Goal: Task Accomplishment & Management: Use online tool/utility

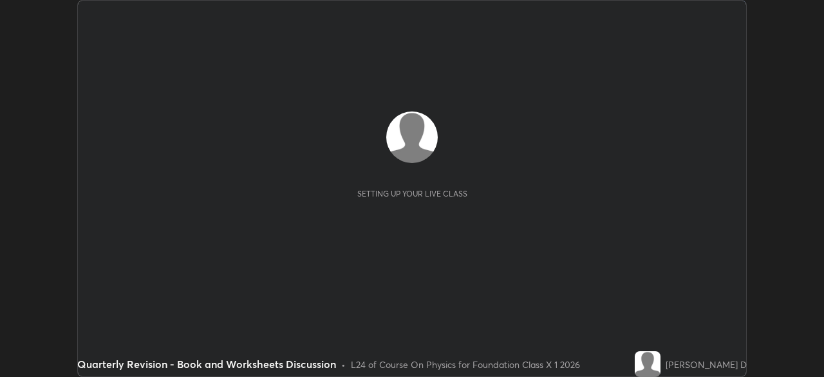
scroll to position [377, 823]
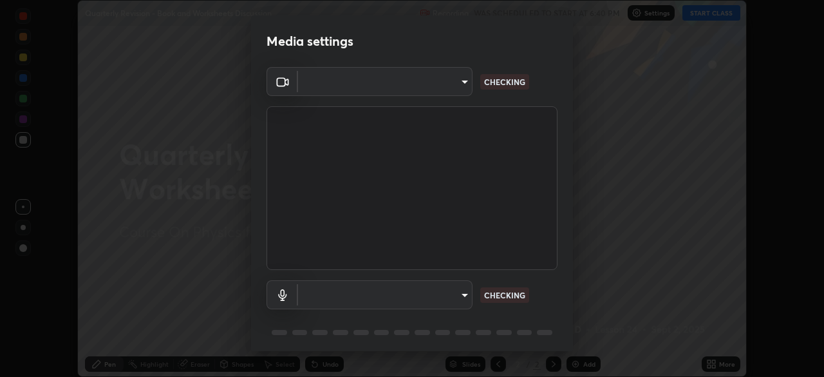
type input "3e25356f195e64551e879d1afeb1ef0f0a2c3c8c5562ca0bf2adaabd0d8e470d"
type input "4fbe8e1e0728d36ea701d57919c6a5cbb82a89db17ff03edd06f49e6decb66a0"
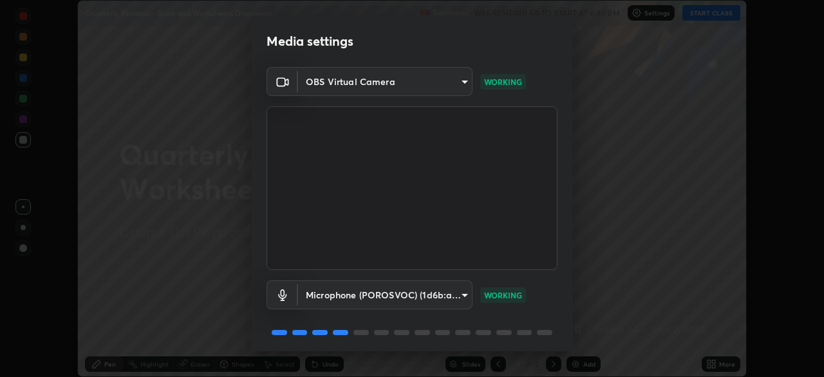
scroll to position [46, 0]
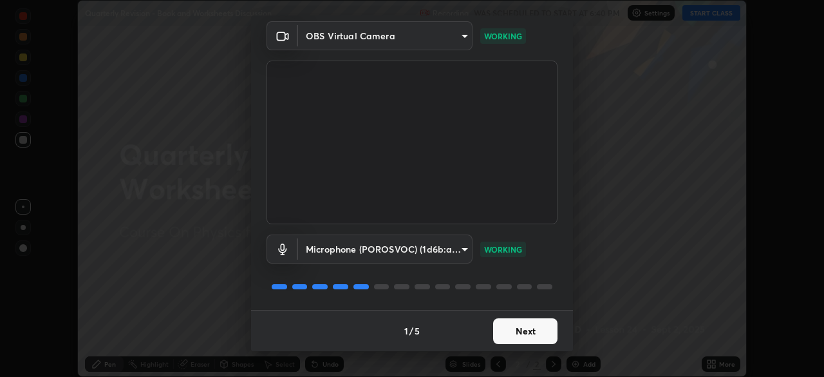
click at [527, 332] on button "Next" at bounding box center [525, 331] width 64 height 26
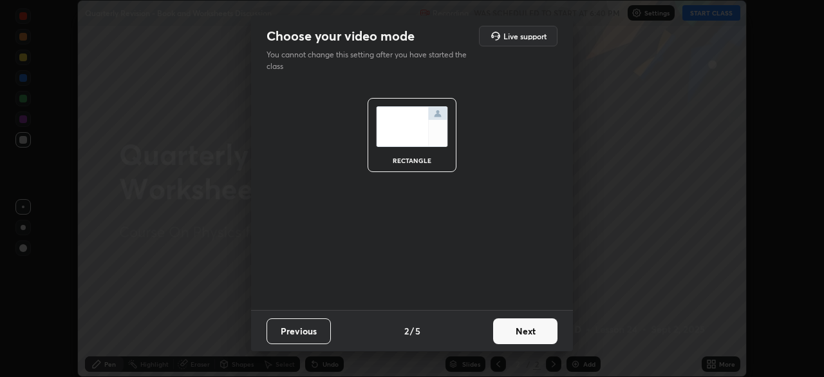
scroll to position [0, 0]
click at [535, 331] on button "Next" at bounding box center [525, 331] width 64 height 26
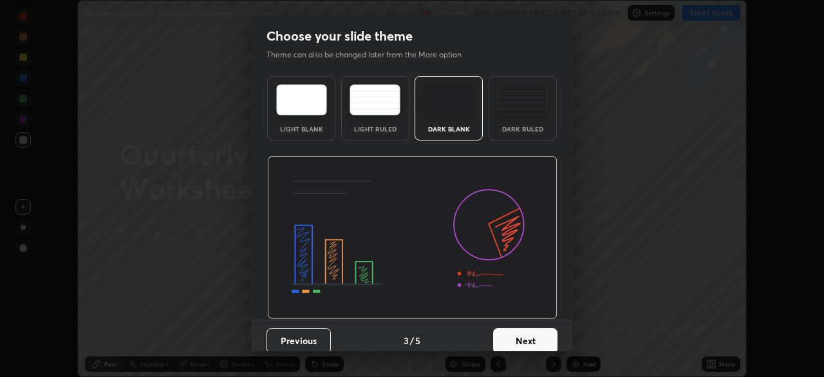
click at [534, 336] on button "Next" at bounding box center [525, 341] width 64 height 26
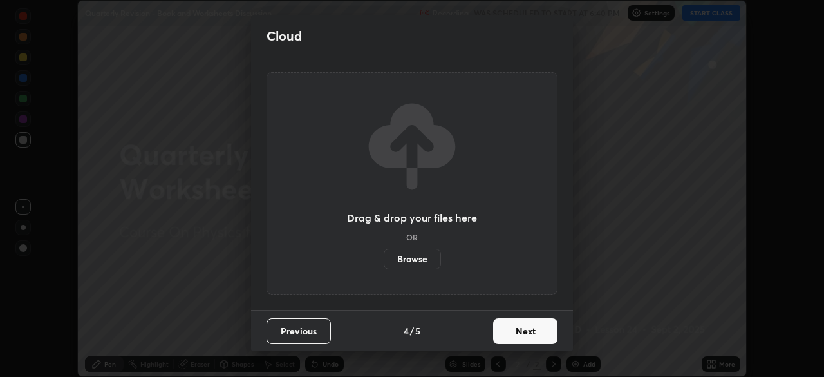
click at [535, 332] on button "Next" at bounding box center [525, 331] width 64 height 26
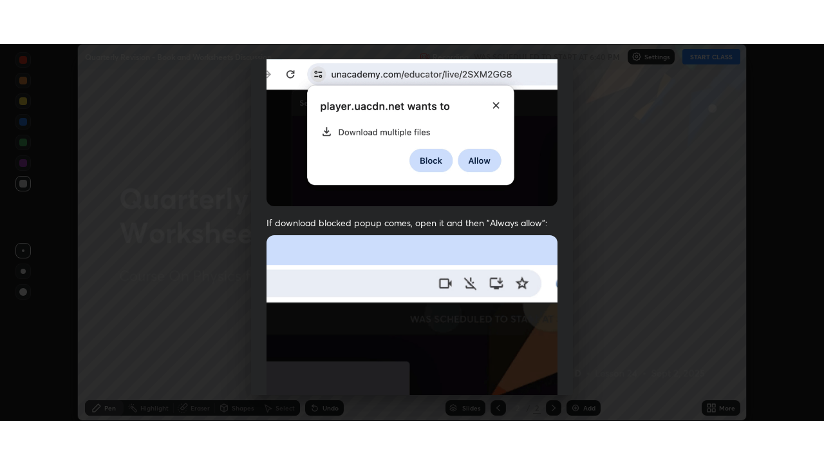
scroll to position [308, 0]
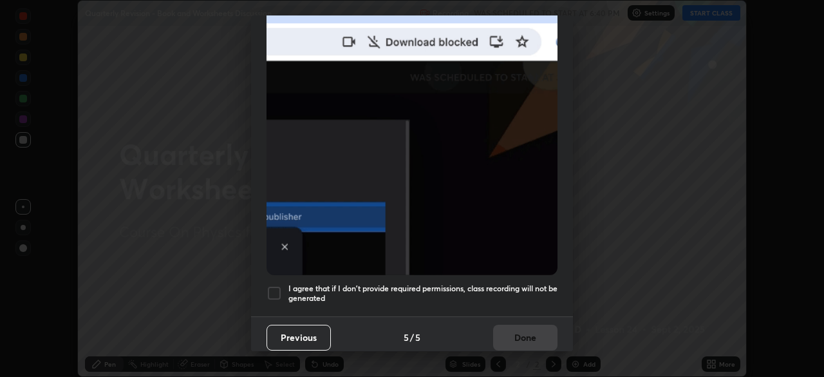
click at [273, 287] on div at bounding box center [274, 292] width 15 height 15
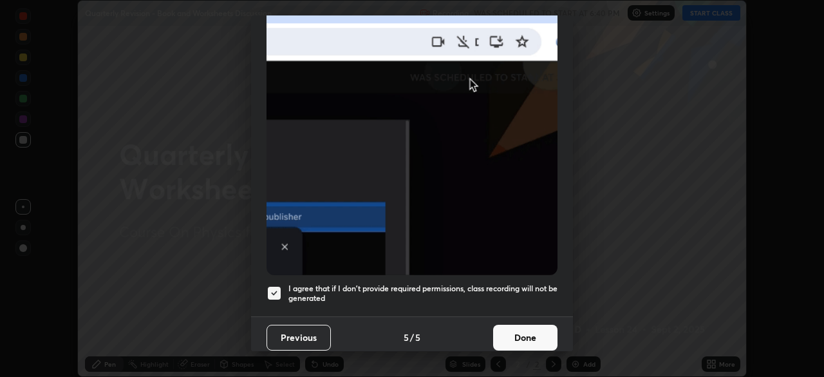
click at [513, 328] on button "Done" at bounding box center [525, 337] width 64 height 26
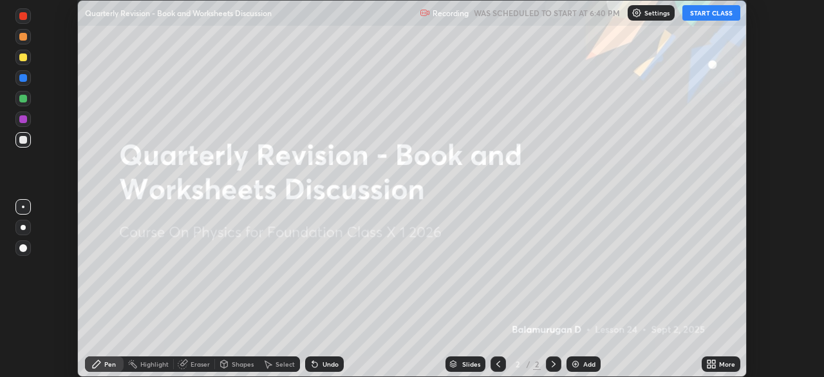
click at [713, 366] on icon at bounding box center [713, 365] width 3 height 3
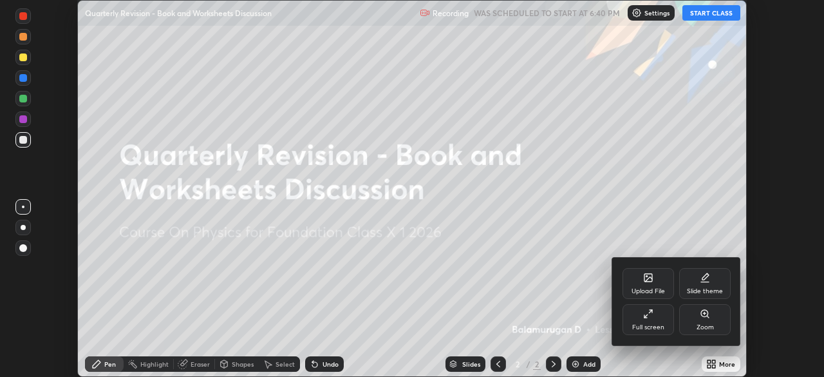
click at [651, 279] on icon at bounding box center [648, 279] width 7 height 5
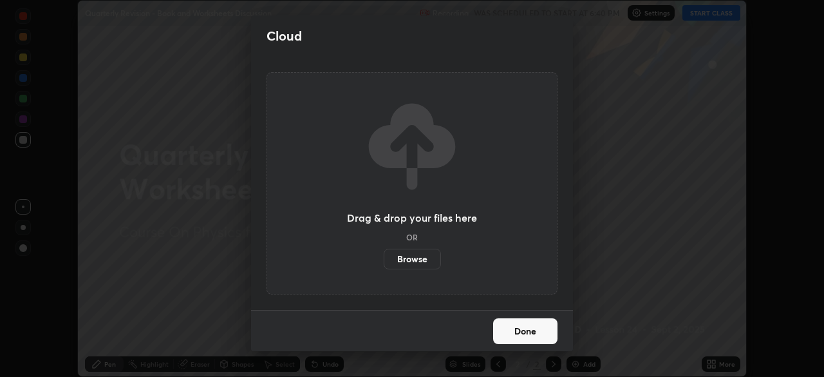
click at [429, 258] on label "Browse" at bounding box center [412, 259] width 57 height 21
click at [384, 258] on input "Browse" at bounding box center [384, 259] width 0 height 21
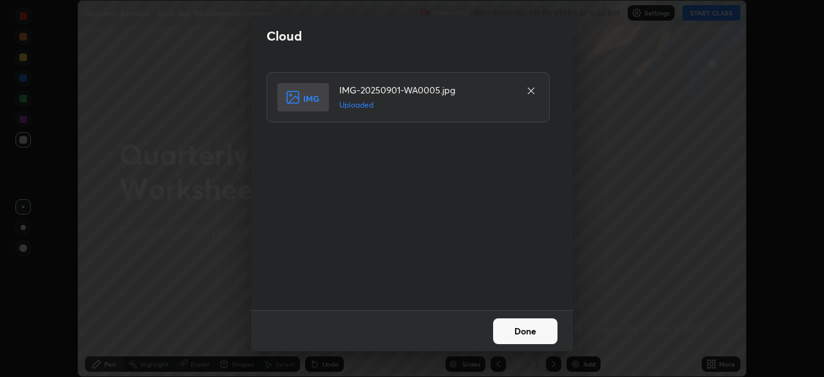
click at [523, 328] on button "Done" at bounding box center [525, 331] width 64 height 26
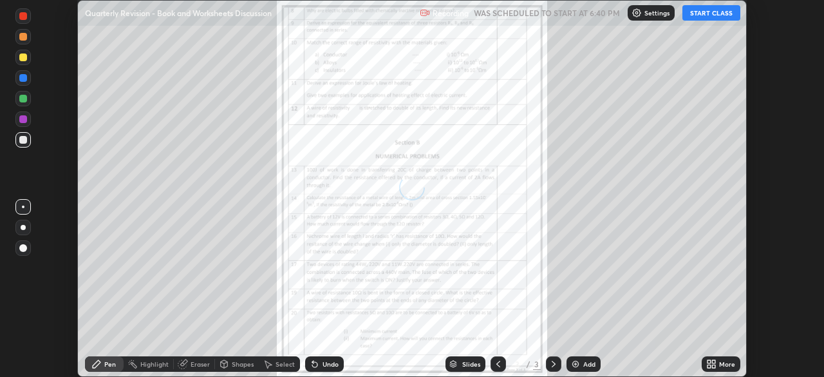
click at [713, 361] on icon at bounding box center [713, 361] width 3 height 3
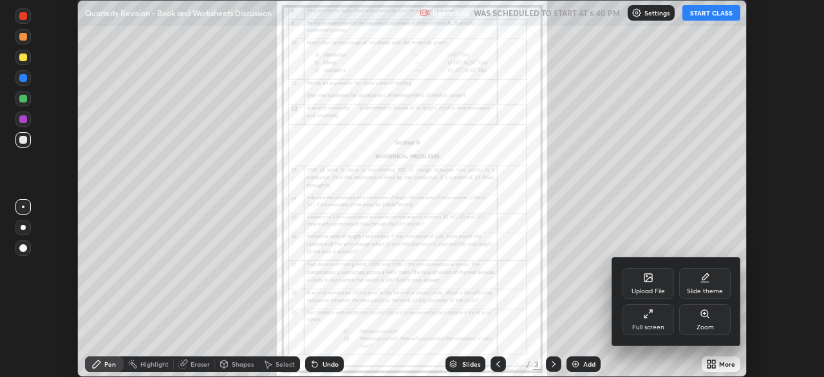
click at [652, 278] on icon at bounding box center [648, 277] width 10 height 10
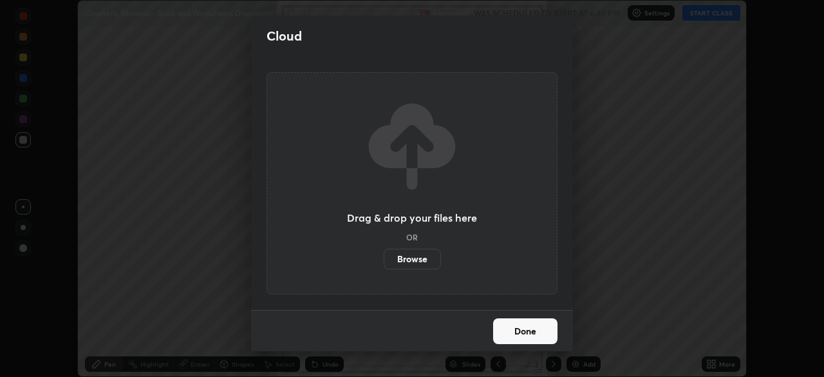
click at [422, 253] on label "Browse" at bounding box center [412, 259] width 57 height 21
click at [384, 253] on input "Browse" at bounding box center [384, 259] width 0 height 21
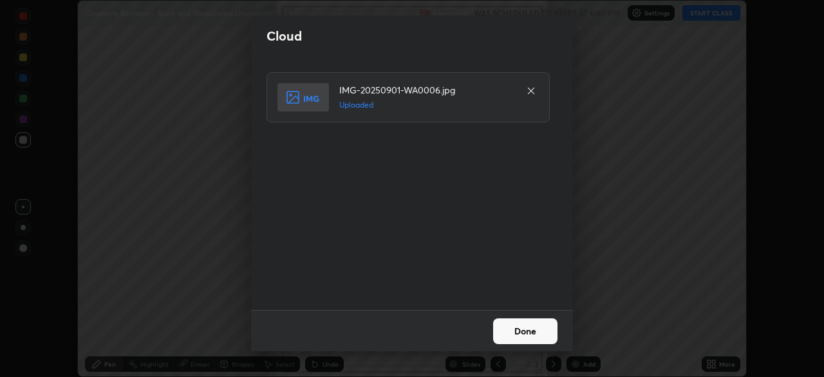
click at [530, 327] on button "Done" at bounding box center [525, 331] width 64 height 26
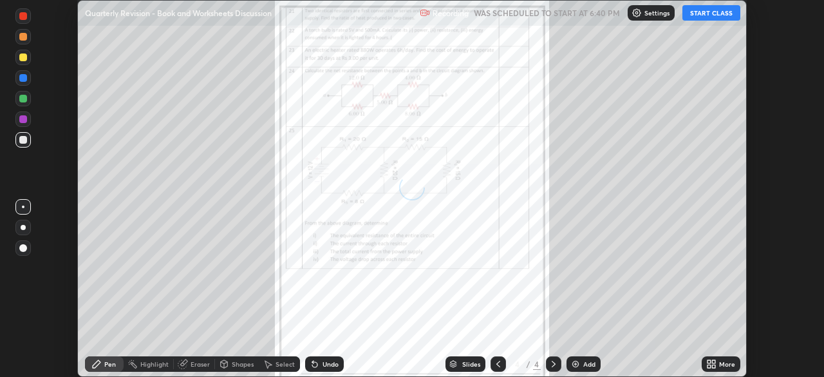
click at [722, 361] on div "More" at bounding box center [727, 364] width 16 height 6
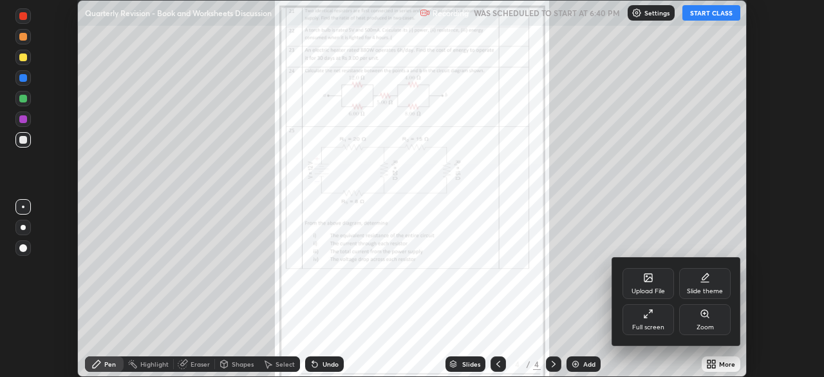
click at [646, 281] on icon at bounding box center [648, 278] width 8 height 8
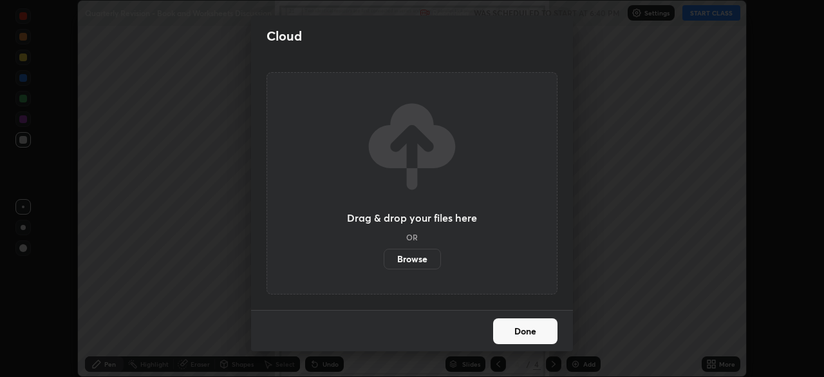
click at [420, 259] on label "Browse" at bounding box center [412, 259] width 57 height 21
click at [384, 259] on input "Browse" at bounding box center [384, 259] width 0 height 21
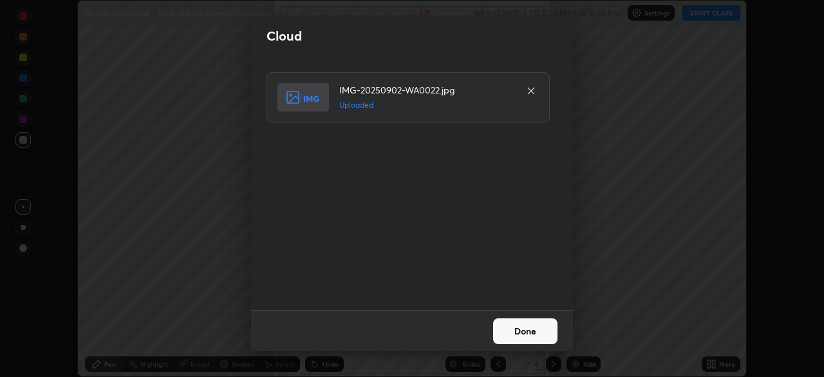
click at [522, 326] on button "Done" at bounding box center [525, 331] width 64 height 26
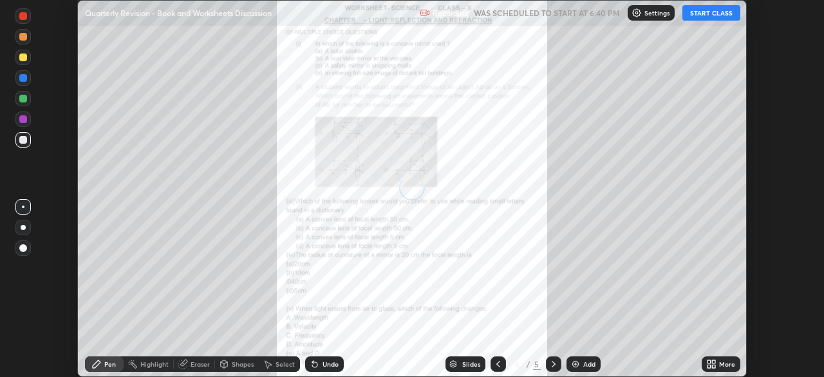
click at [713, 361] on icon at bounding box center [713, 361] width 3 height 3
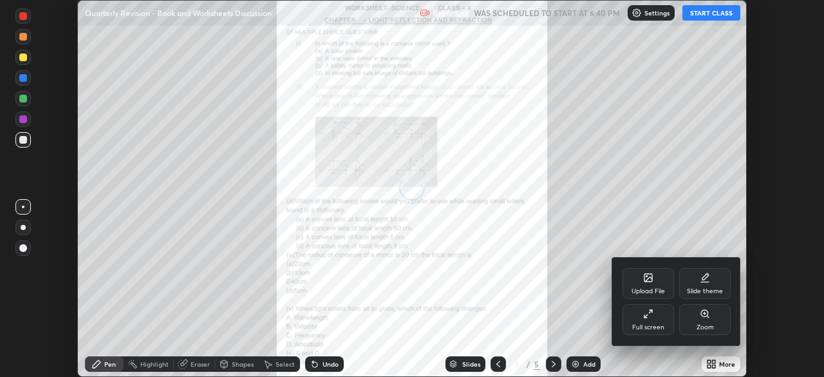
click at [647, 281] on icon at bounding box center [648, 278] width 8 height 8
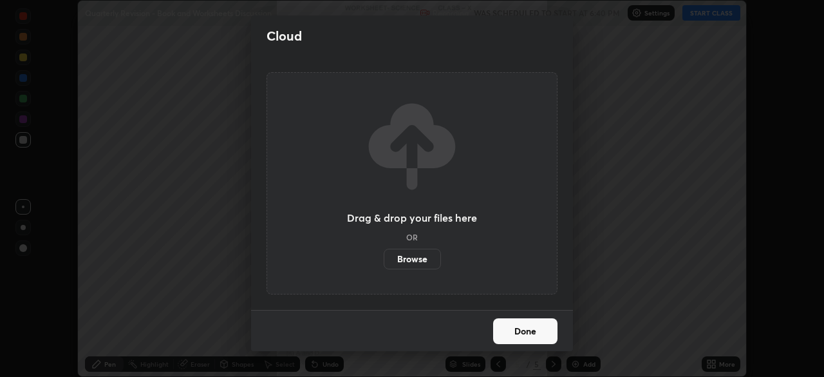
click at [420, 259] on label "Browse" at bounding box center [412, 259] width 57 height 21
click at [384, 259] on input "Browse" at bounding box center [384, 259] width 0 height 21
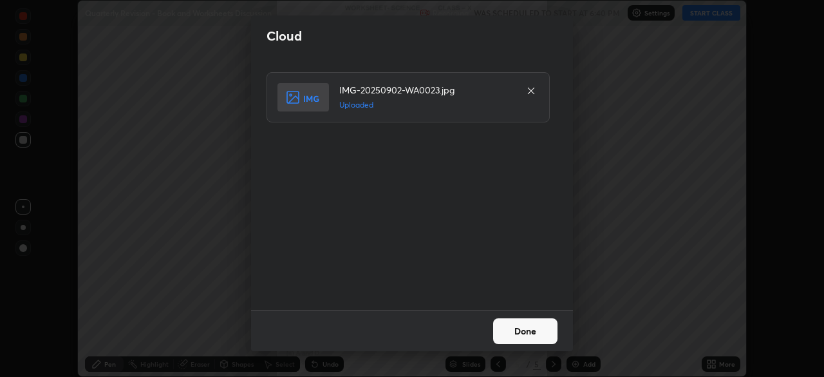
click at [531, 328] on button "Done" at bounding box center [525, 331] width 64 height 26
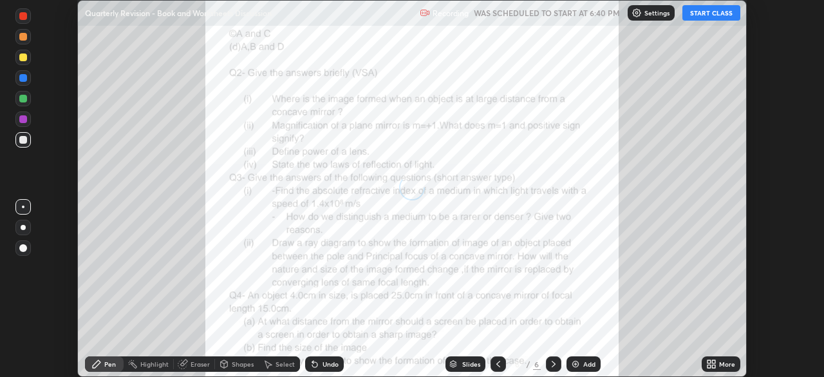
click at [721, 362] on div "More" at bounding box center [727, 364] width 16 height 6
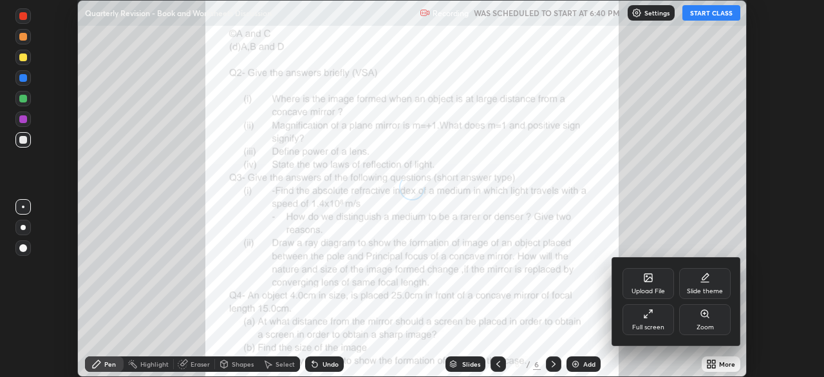
click at [654, 285] on div "Upload File" at bounding box center [649, 283] width 52 height 31
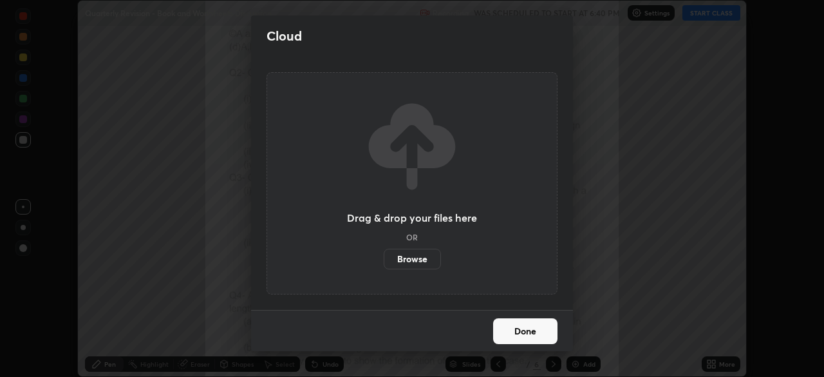
click at [417, 256] on label "Browse" at bounding box center [412, 259] width 57 height 21
click at [384, 256] on input "Browse" at bounding box center [384, 259] width 0 height 21
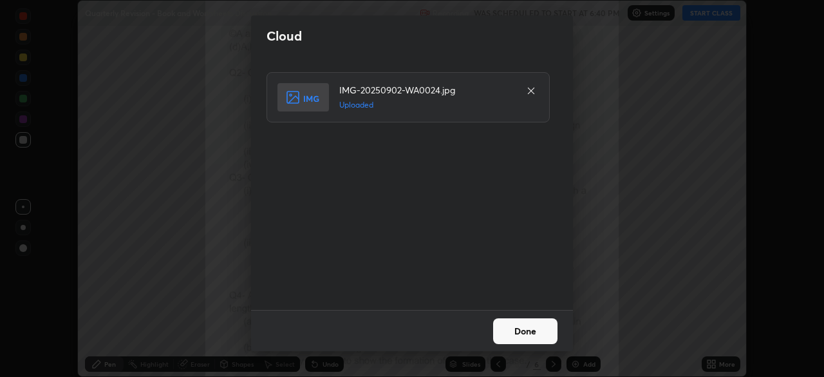
click at [538, 332] on button "Done" at bounding box center [525, 331] width 64 height 26
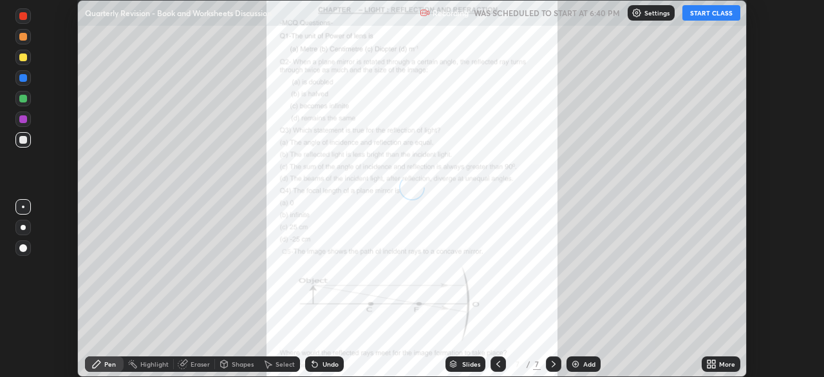
click at [713, 361] on icon at bounding box center [713, 361] width 3 height 3
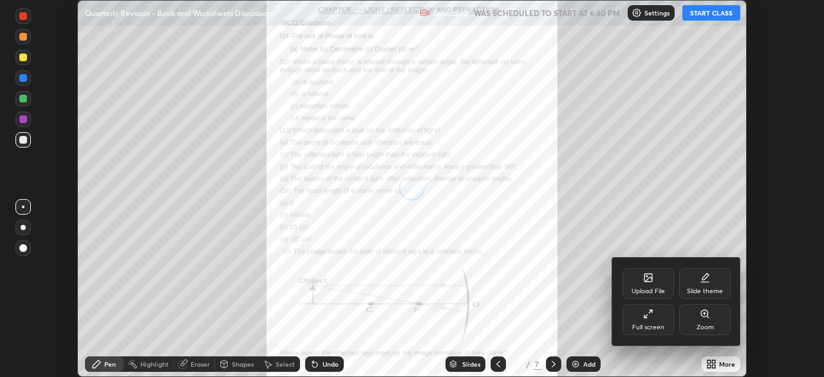
click at [650, 284] on div "Upload File" at bounding box center [649, 283] width 52 height 31
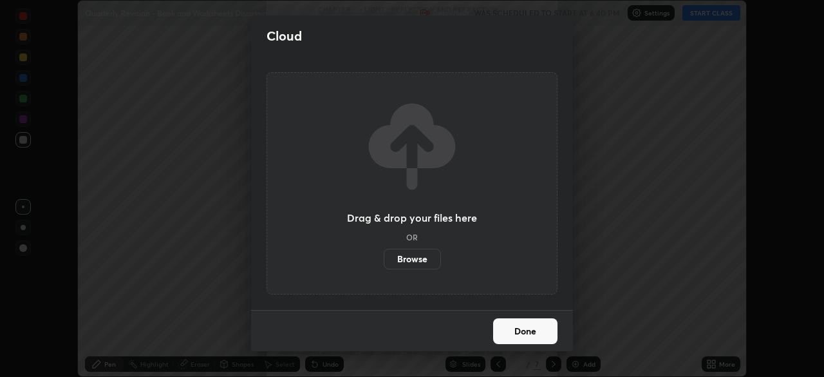
click at [420, 254] on label "Browse" at bounding box center [412, 259] width 57 height 21
click at [384, 254] on input "Browse" at bounding box center [384, 259] width 0 height 21
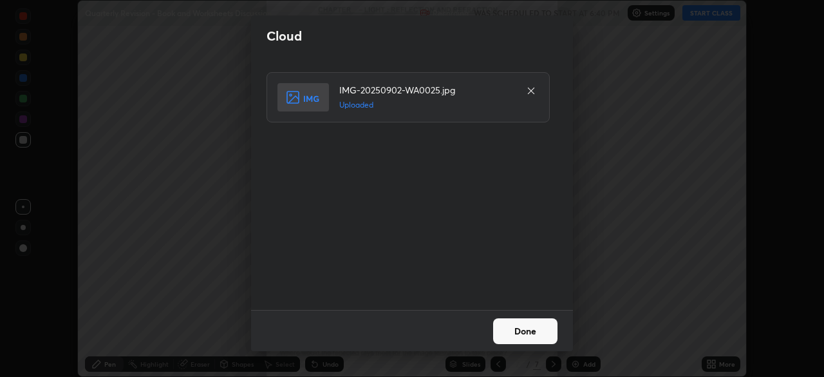
click at [539, 333] on button "Done" at bounding box center [525, 331] width 64 height 26
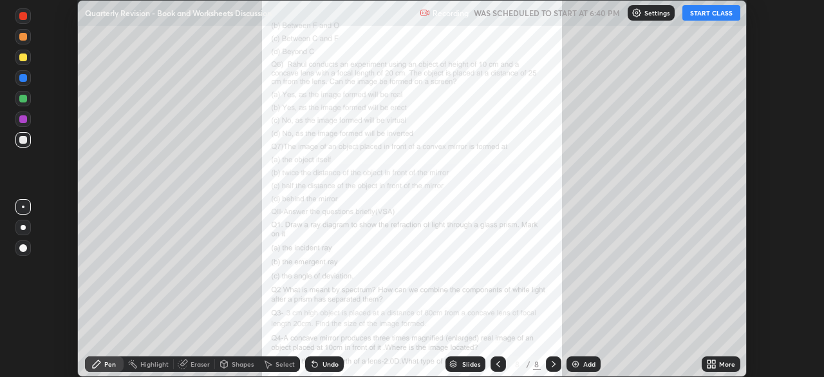
click at [497, 364] on icon at bounding box center [498, 364] width 10 height 10
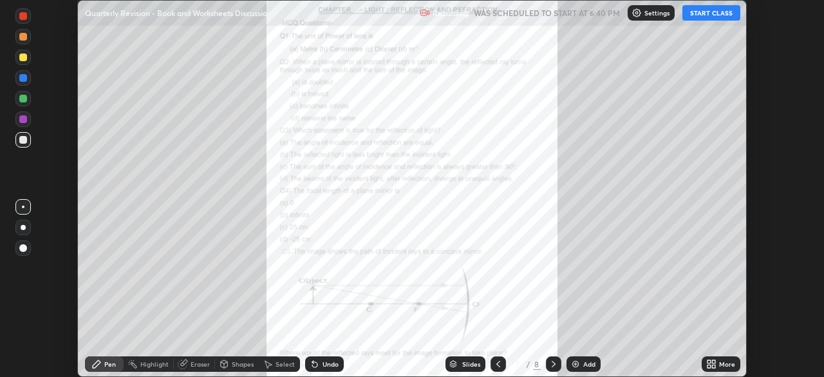
click at [497, 362] on icon at bounding box center [498, 364] width 4 height 6
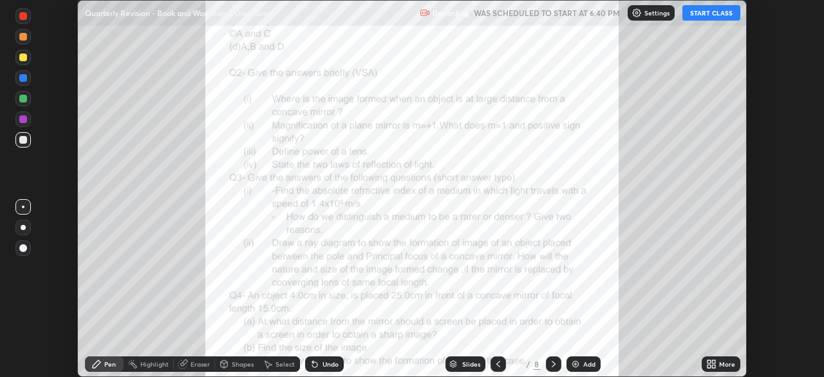
click at [497, 364] on icon at bounding box center [498, 364] width 10 height 10
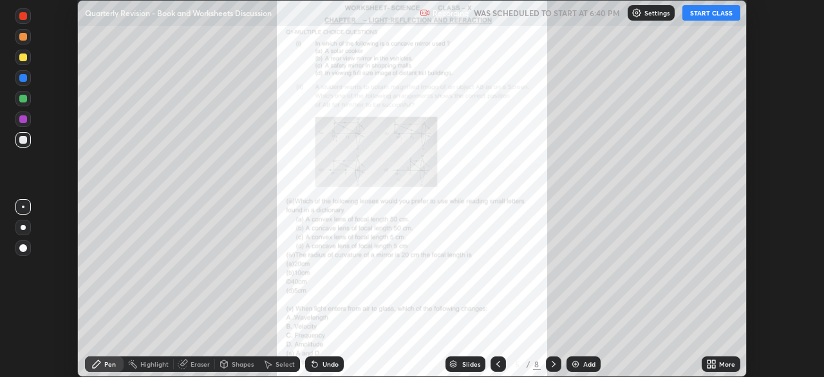
click at [728, 364] on div "More" at bounding box center [727, 364] width 16 height 6
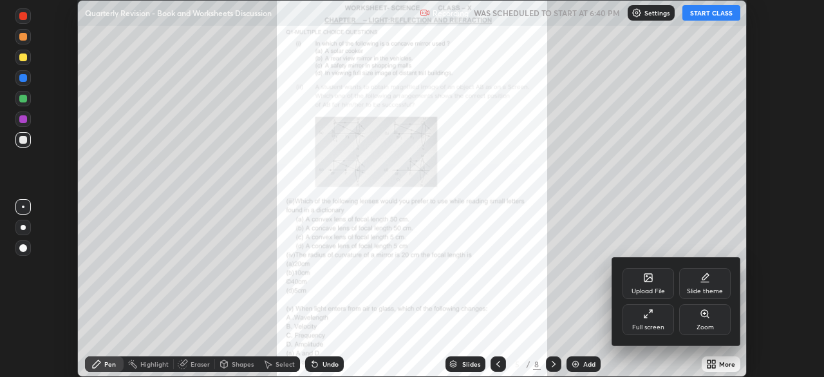
click at [655, 316] on div "Full screen" at bounding box center [649, 319] width 52 height 31
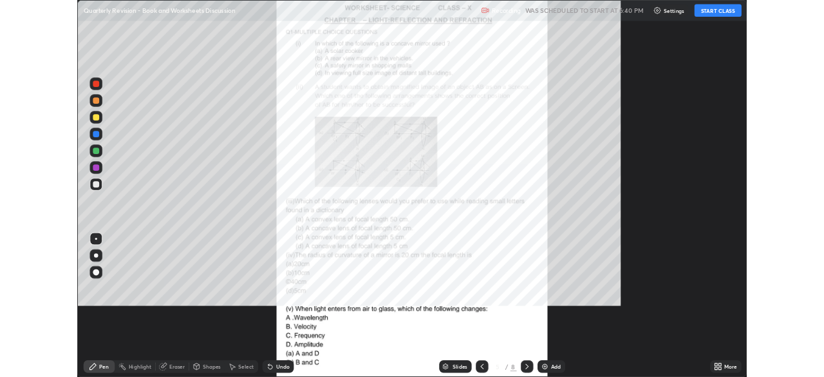
scroll to position [464, 824]
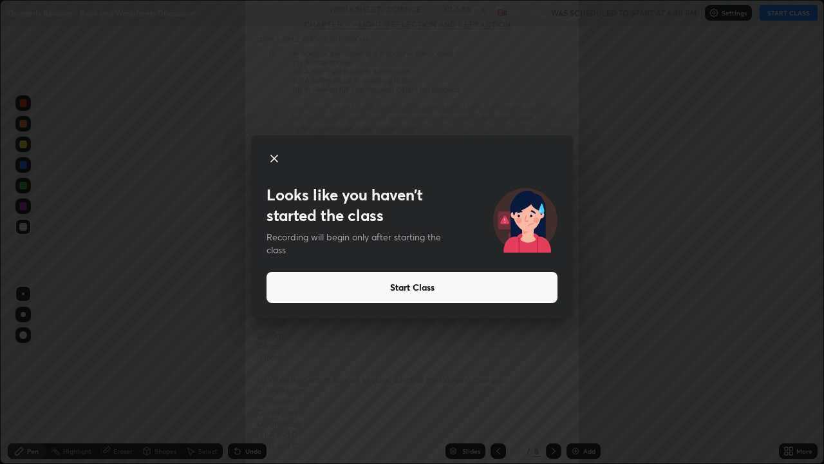
click at [276, 155] on icon at bounding box center [274, 158] width 15 height 15
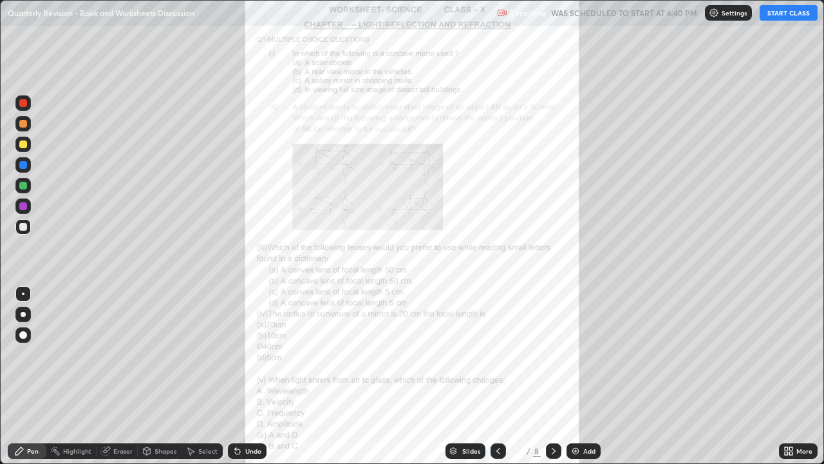
click at [805, 376] on div "More" at bounding box center [804, 450] width 16 height 6
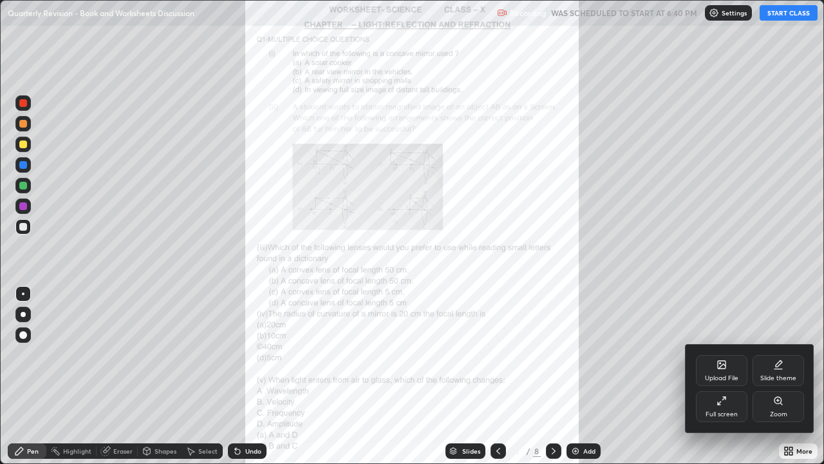
click at [781, 376] on icon at bounding box center [781, 403] width 2 height 2
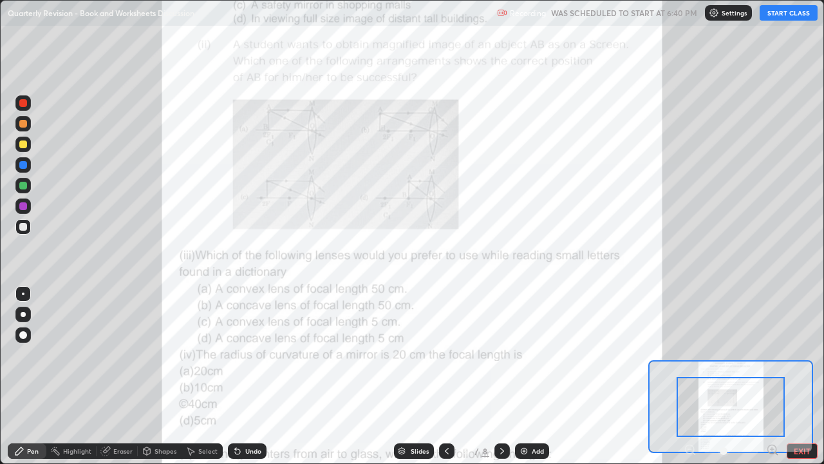
click at [772, 376] on icon at bounding box center [772, 449] width 3 height 0
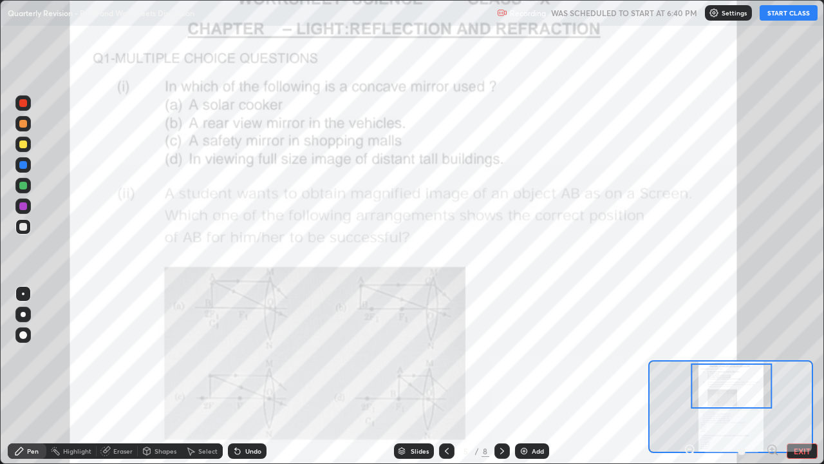
click at [797, 14] on button "START CLASS" at bounding box center [789, 12] width 58 height 15
click at [23, 167] on div at bounding box center [23, 165] width 8 height 8
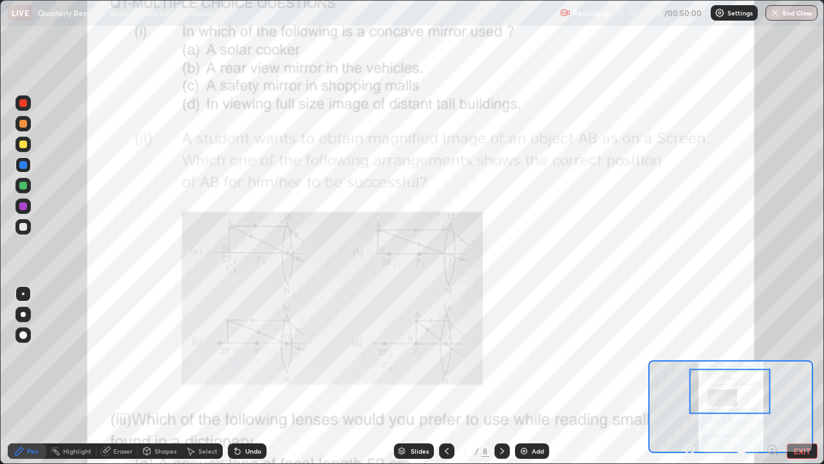
click at [776, 376] on icon at bounding box center [776, 453] width 3 height 3
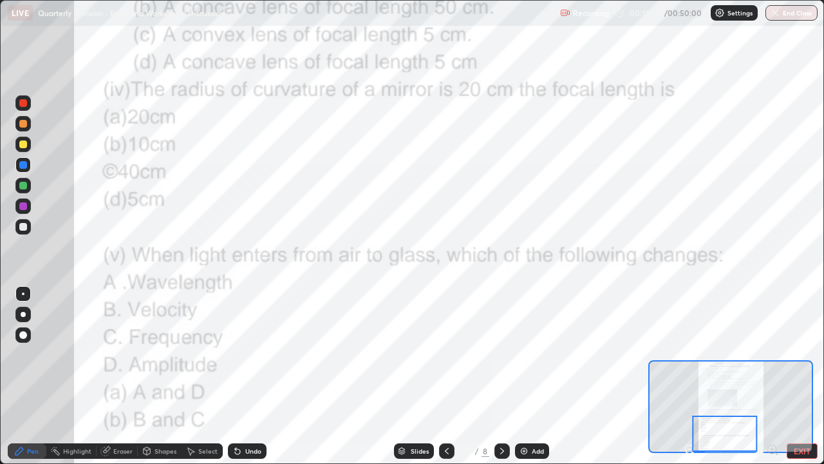
click at [738, 376] on div at bounding box center [724, 433] width 65 height 36
click at [502, 376] on icon at bounding box center [502, 450] width 4 height 6
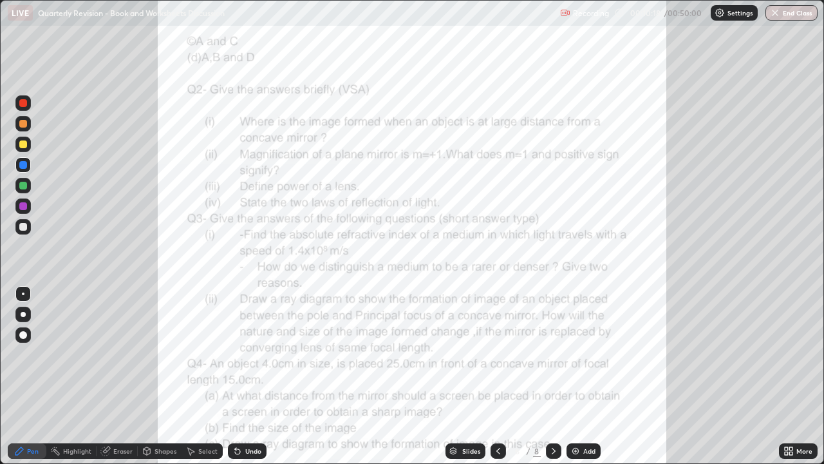
click at [499, 376] on div at bounding box center [498, 450] width 15 height 15
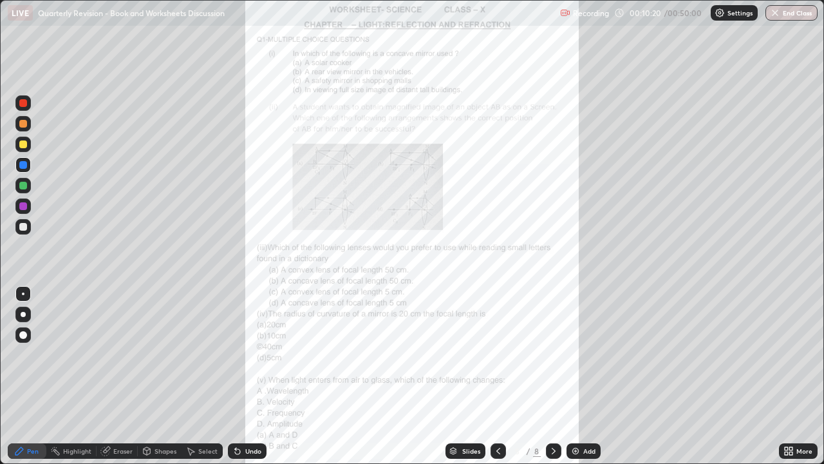
click at [797, 376] on div "More" at bounding box center [804, 450] width 16 height 6
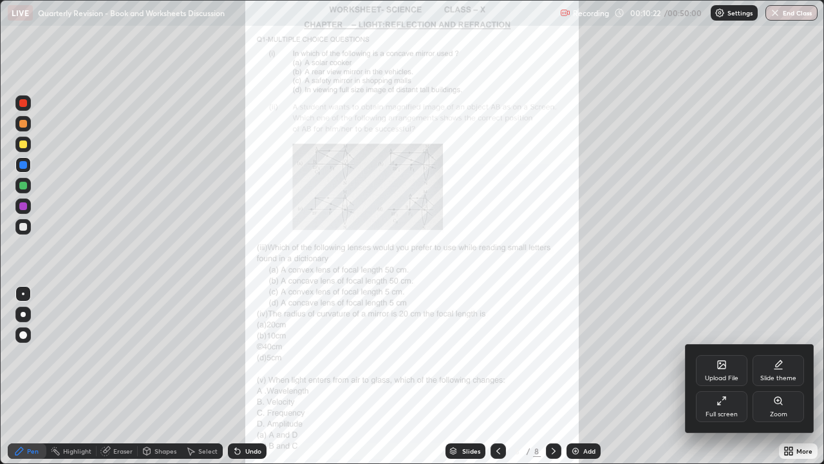
click at [772, 376] on div "Zoom" at bounding box center [779, 406] width 52 height 31
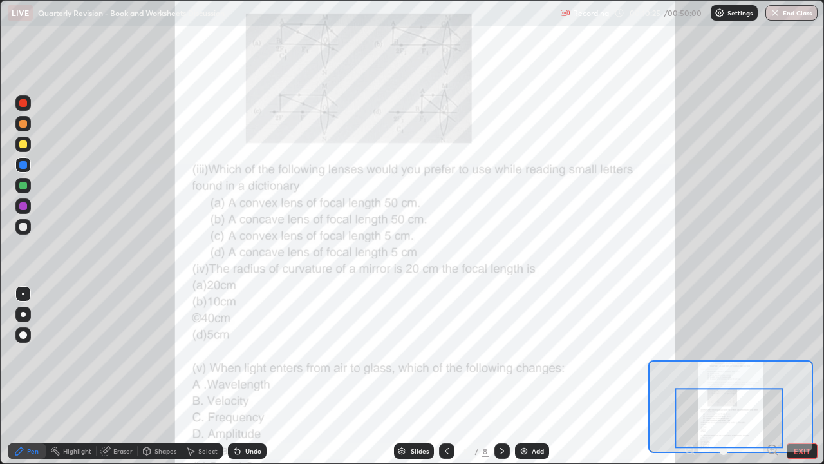
click at [772, 376] on icon at bounding box center [772, 449] width 3 height 0
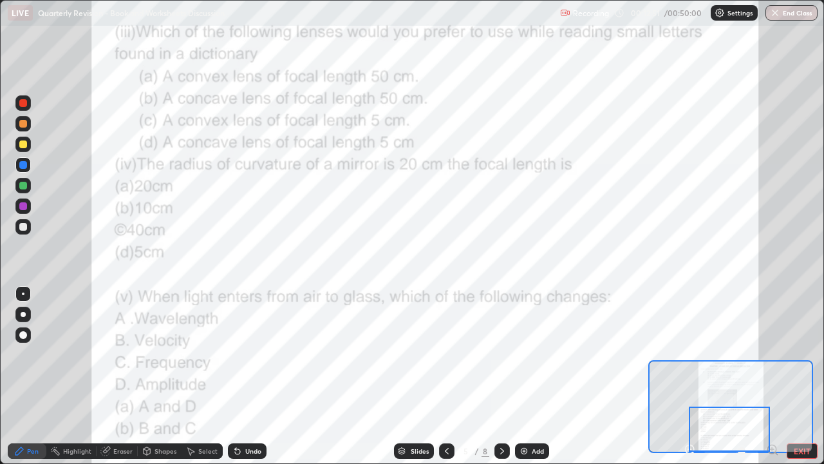
click at [500, 376] on icon at bounding box center [502, 451] width 10 height 10
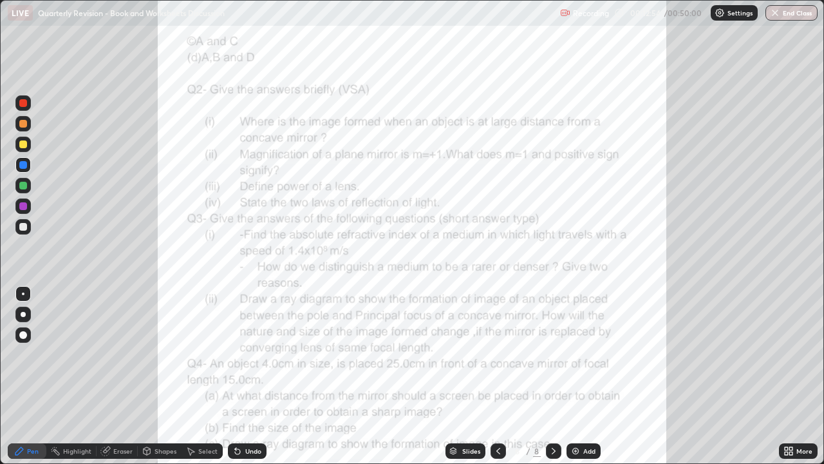
click at [500, 376] on div at bounding box center [498, 450] width 15 height 15
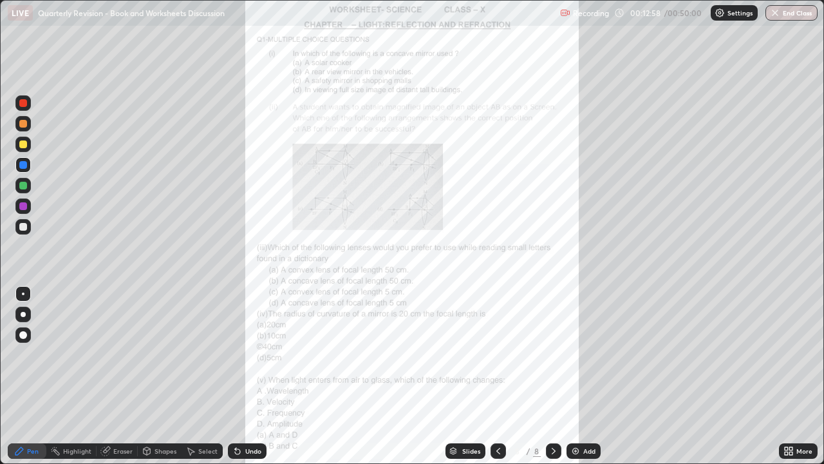
click at [796, 376] on div "More" at bounding box center [804, 450] width 16 height 6
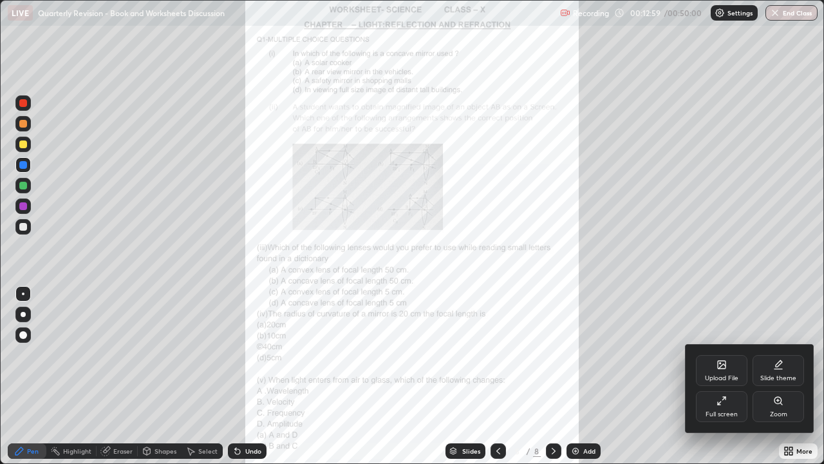
click at [782, 376] on icon at bounding box center [781, 403] width 2 height 2
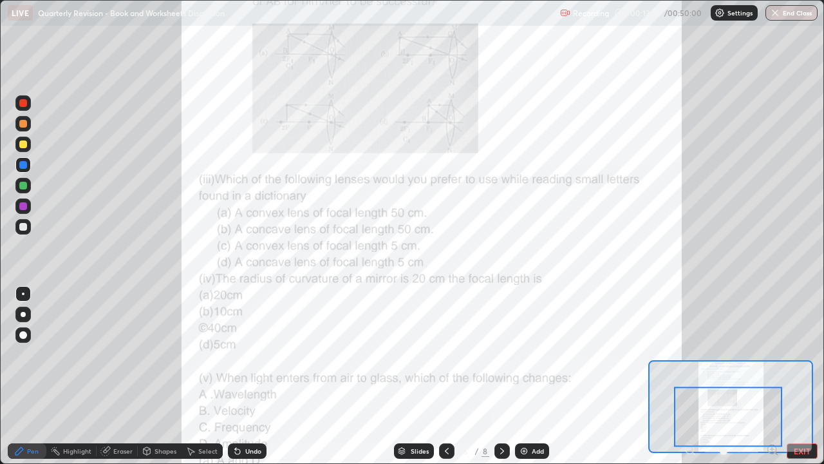
click at [502, 376] on icon at bounding box center [502, 451] width 10 height 10
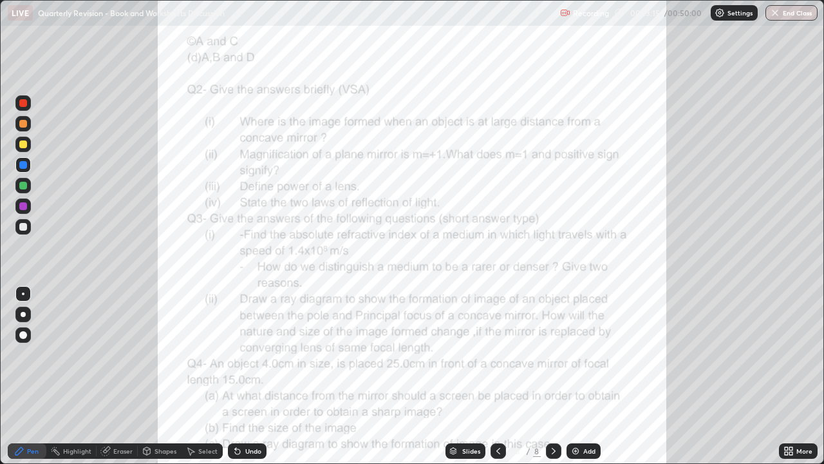
click at [497, 376] on icon at bounding box center [498, 451] width 10 height 10
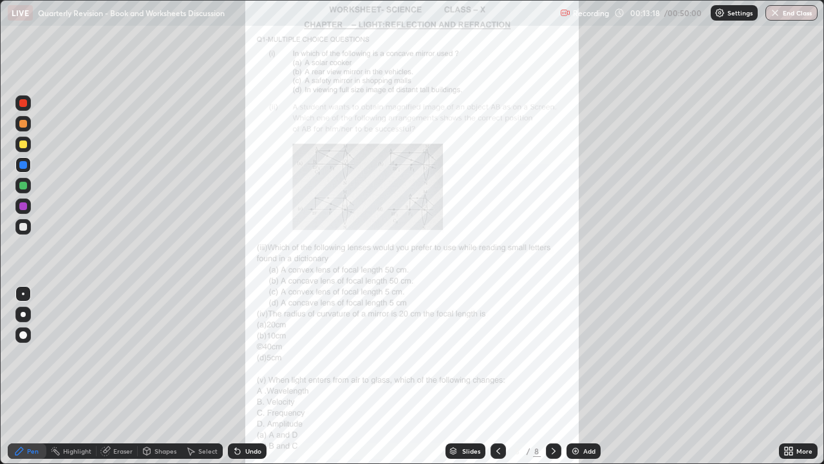
click at [552, 376] on icon at bounding box center [554, 451] width 10 height 10
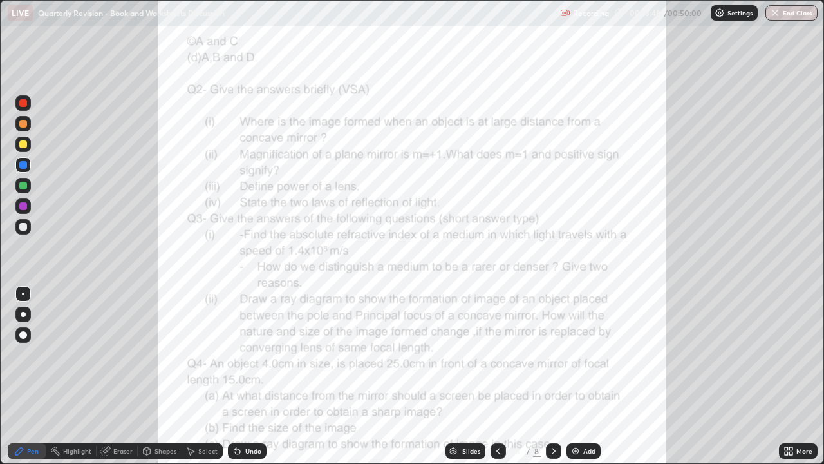
click at [805, 376] on div "More" at bounding box center [804, 450] width 16 height 6
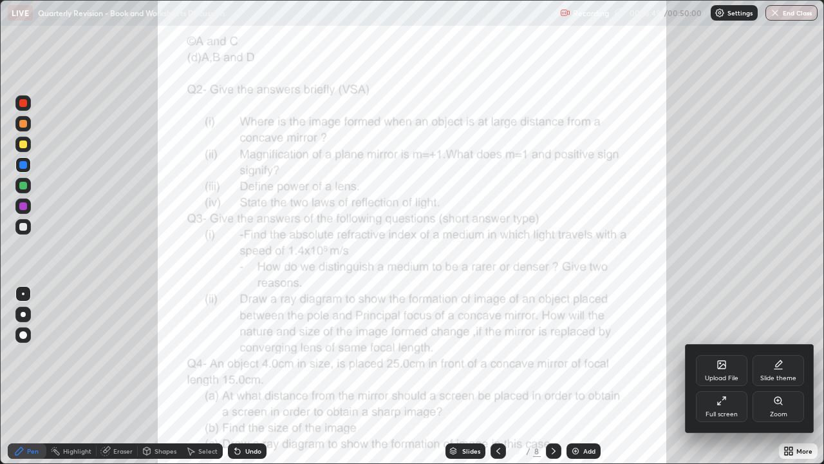
click at [781, 376] on icon at bounding box center [781, 403] width 2 height 2
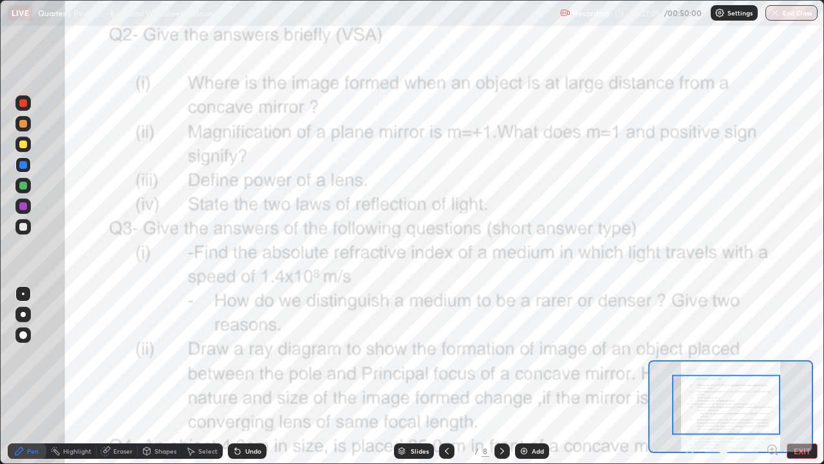
click at [536, 376] on div "Add" at bounding box center [532, 450] width 34 height 15
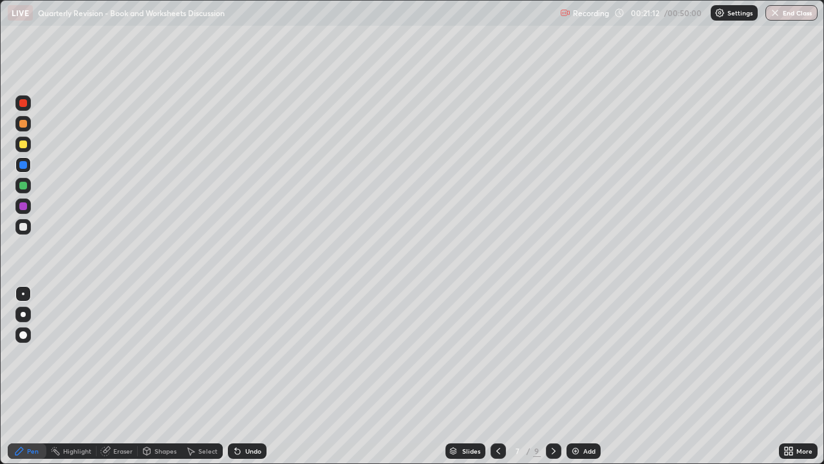
click at [20, 126] on div at bounding box center [23, 124] width 8 height 8
click at [23, 314] on div at bounding box center [23, 314] width 5 height 5
click at [24, 164] on div at bounding box center [23, 165] width 8 height 8
click at [23, 182] on div at bounding box center [23, 186] width 8 height 8
click at [23, 207] on div at bounding box center [23, 206] width 8 height 8
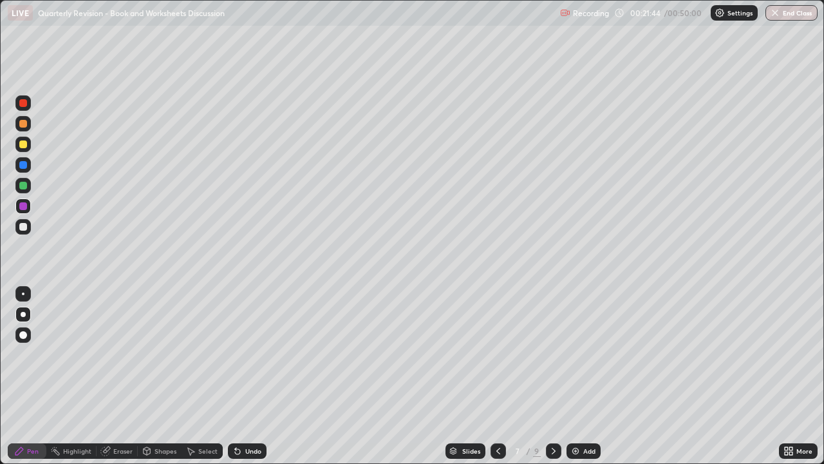
click at [24, 164] on div at bounding box center [23, 165] width 8 height 8
click at [23, 123] on div at bounding box center [23, 124] width 8 height 8
click at [24, 101] on div at bounding box center [23, 103] width 8 height 8
click at [23, 185] on div at bounding box center [23, 186] width 8 height 8
click at [246, 376] on div "Undo" at bounding box center [253, 450] width 16 height 6
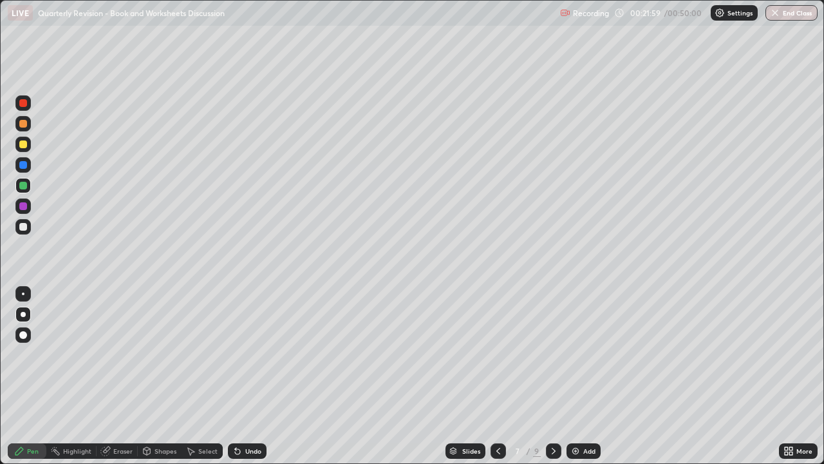
click at [22, 225] on div at bounding box center [23, 227] width 8 height 8
click at [21, 164] on div at bounding box center [23, 165] width 8 height 8
click at [22, 146] on div at bounding box center [23, 144] width 8 height 8
click at [23, 225] on div at bounding box center [23, 227] width 8 height 8
click at [25, 144] on div at bounding box center [23, 144] width 8 height 8
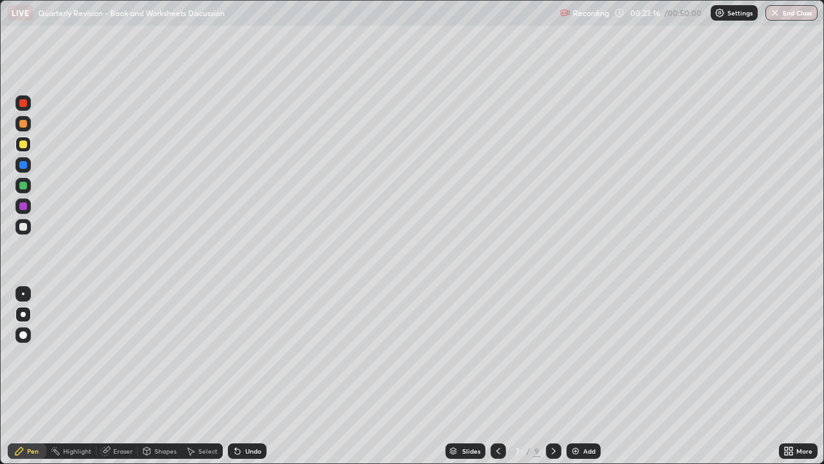
click at [499, 376] on icon at bounding box center [498, 451] width 10 height 10
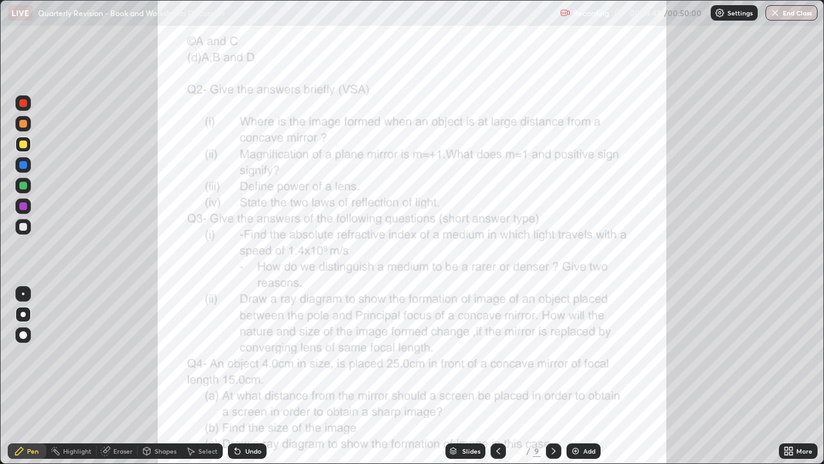
click at [554, 376] on icon at bounding box center [554, 451] width 10 height 10
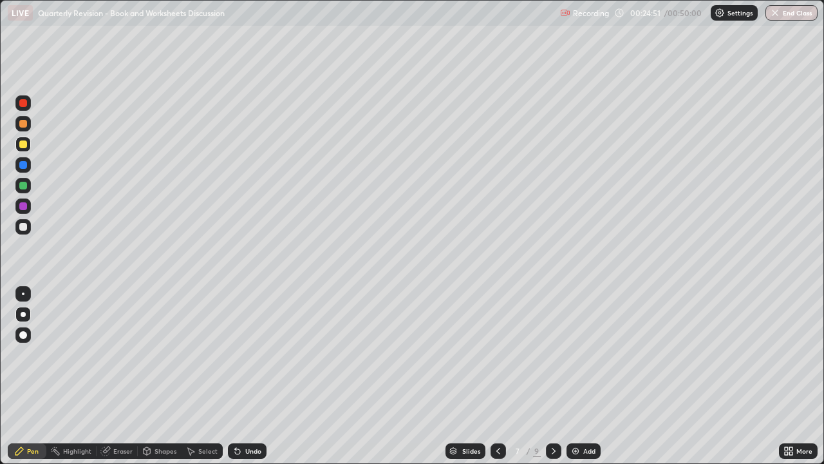
click at [497, 376] on icon at bounding box center [498, 450] width 4 height 6
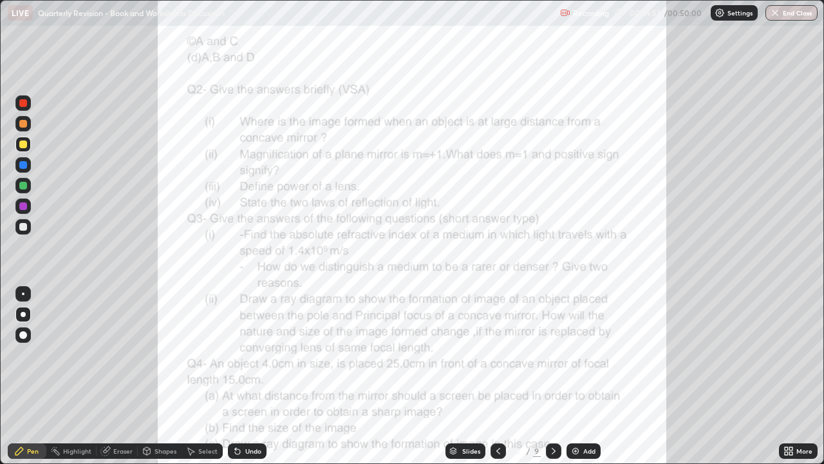
click at [552, 376] on icon at bounding box center [554, 450] width 4 height 6
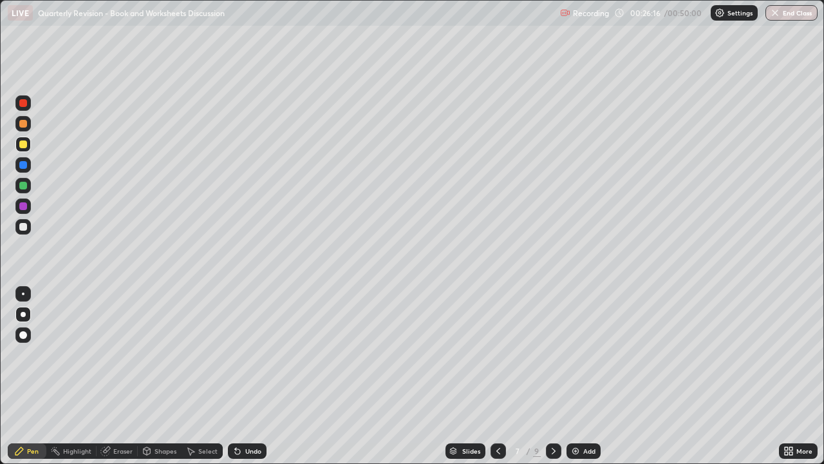
click at [249, 376] on div "Undo" at bounding box center [253, 450] width 16 height 6
click at [250, 376] on div "Undo" at bounding box center [247, 450] width 39 height 15
click at [117, 376] on div "Eraser" at bounding box center [122, 450] width 19 height 6
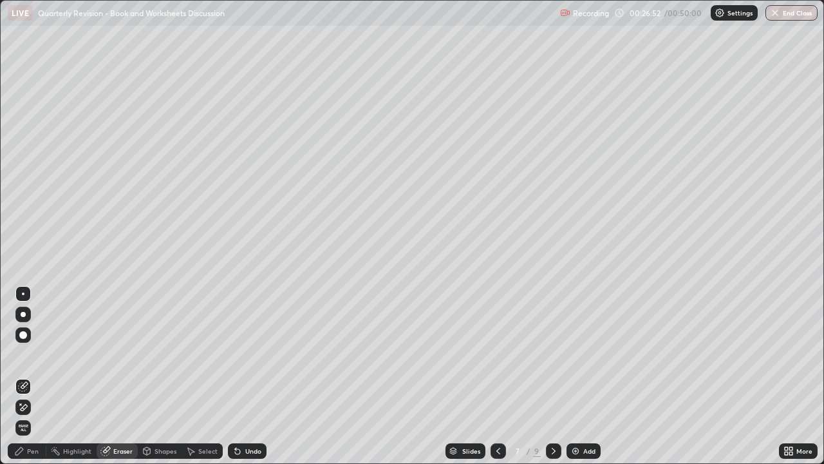
click at [33, 376] on div "Pen" at bounding box center [33, 450] width 12 height 6
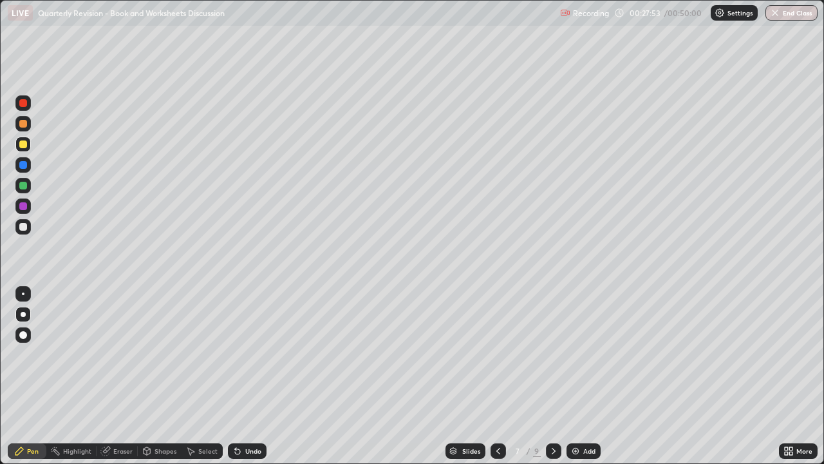
click at [497, 376] on icon at bounding box center [498, 451] width 10 height 10
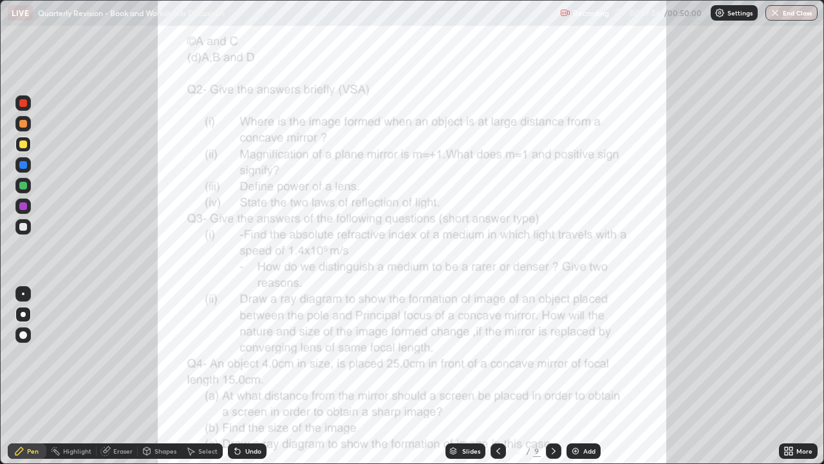
click at [554, 376] on div at bounding box center [553, 450] width 15 height 15
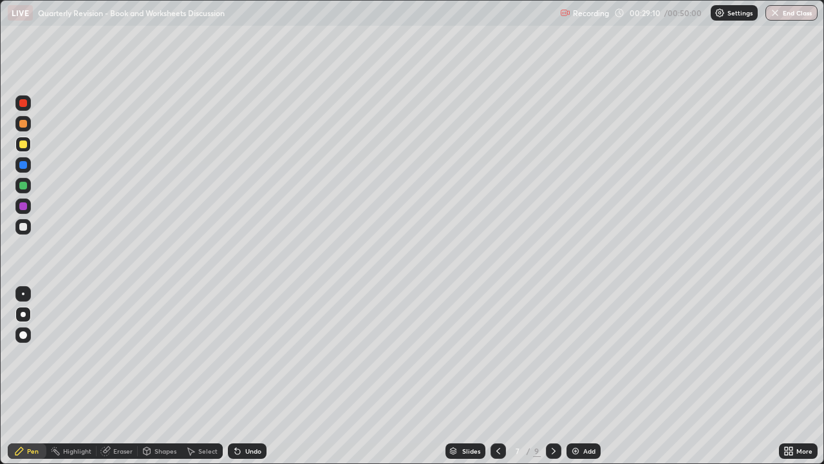
click at [27, 232] on div at bounding box center [22, 226] width 15 height 15
click at [497, 376] on icon at bounding box center [498, 451] width 10 height 10
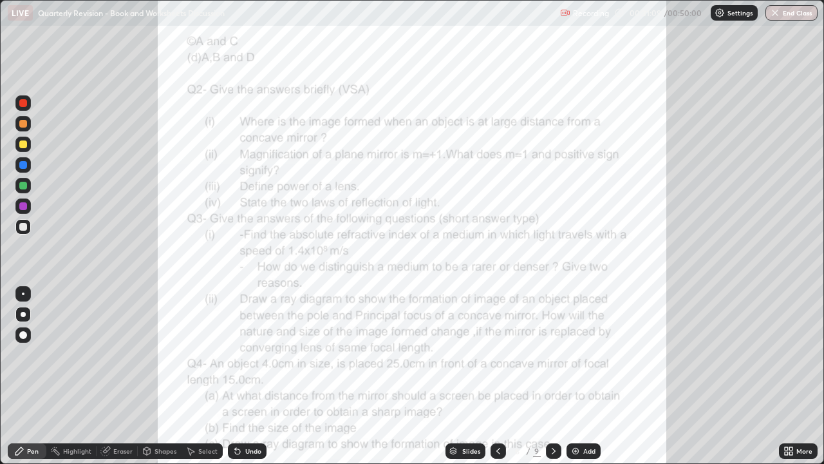
click at [555, 376] on div at bounding box center [553, 450] width 15 height 15
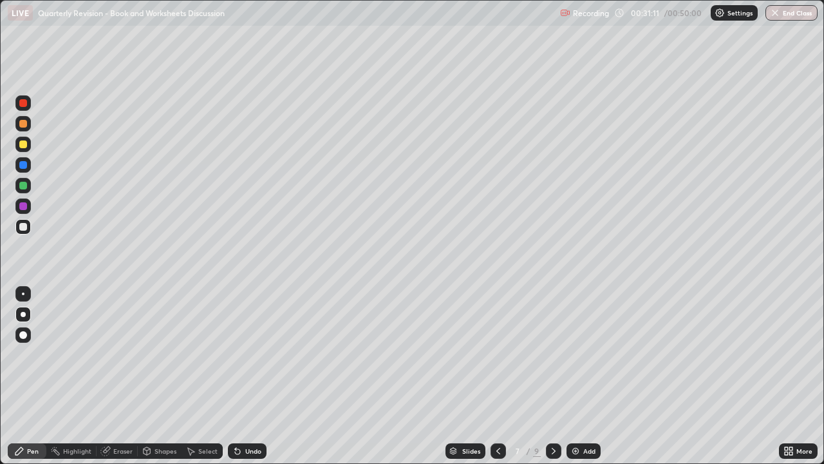
click at [588, 376] on div "Add" at bounding box center [589, 450] width 12 height 6
click at [496, 376] on icon at bounding box center [498, 451] width 10 height 10
click at [552, 376] on icon at bounding box center [554, 451] width 10 height 10
click at [498, 376] on icon at bounding box center [498, 451] width 10 height 10
click at [498, 376] on icon at bounding box center [498, 450] width 4 height 6
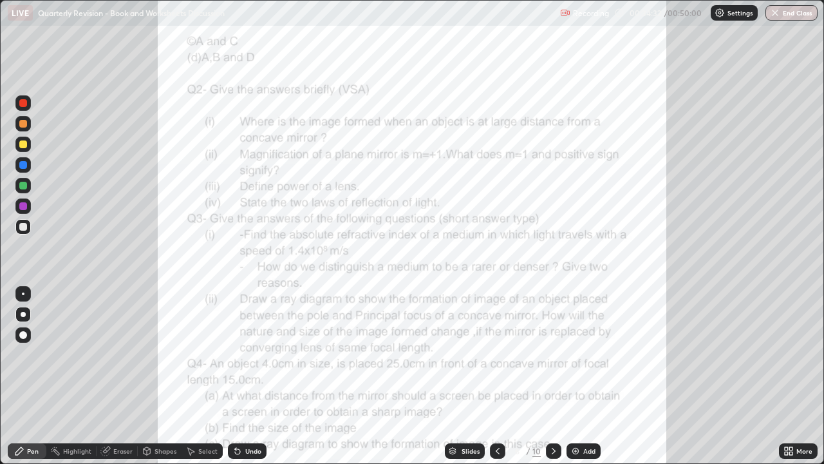
click at [24, 161] on div at bounding box center [23, 165] width 8 height 8
click at [552, 376] on icon at bounding box center [554, 450] width 4 height 6
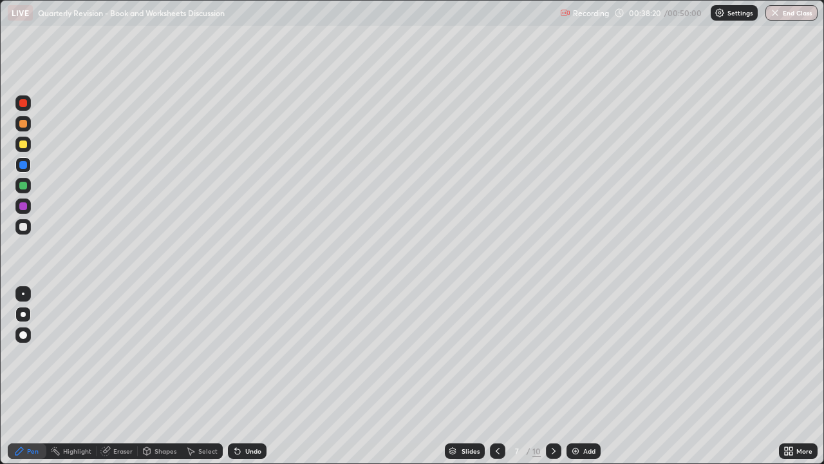
click at [553, 376] on icon at bounding box center [554, 451] width 10 height 10
click at [493, 376] on icon at bounding box center [498, 451] width 10 height 10
click at [496, 376] on icon at bounding box center [498, 451] width 10 height 10
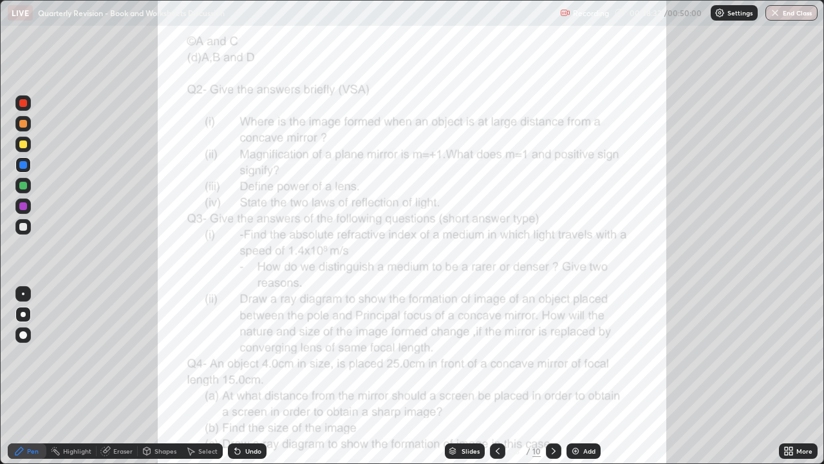
click at [550, 376] on icon at bounding box center [554, 451] width 10 height 10
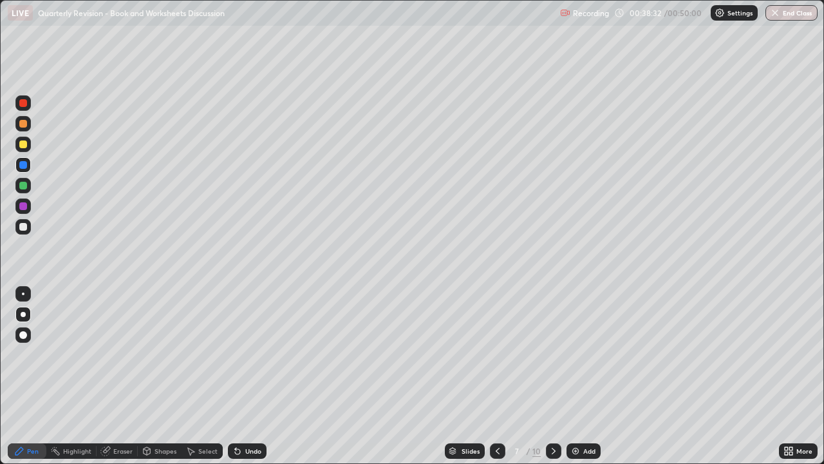
click at [554, 376] on icon at bounding box center [554, 450] width 4 height 6
click at [124, 376] on div "Eraser" at bounding box center [122, 450] width 19 height 6
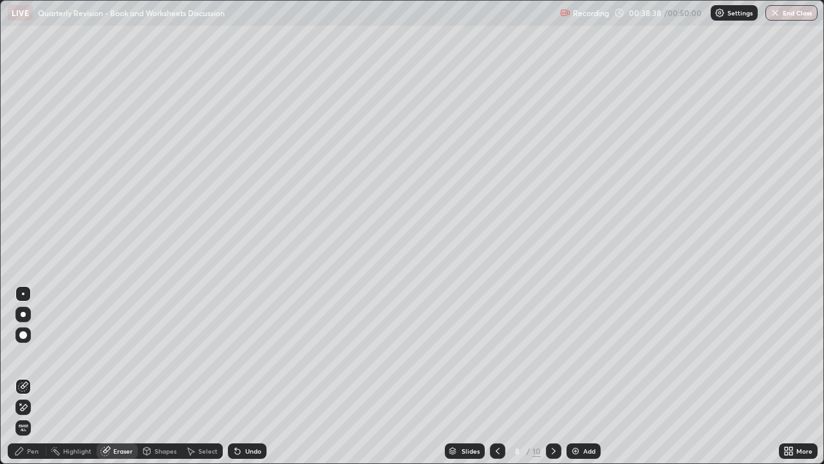
click at [27, 376] on div "Pen" at bounding box center [33, 450] width 12 height 6
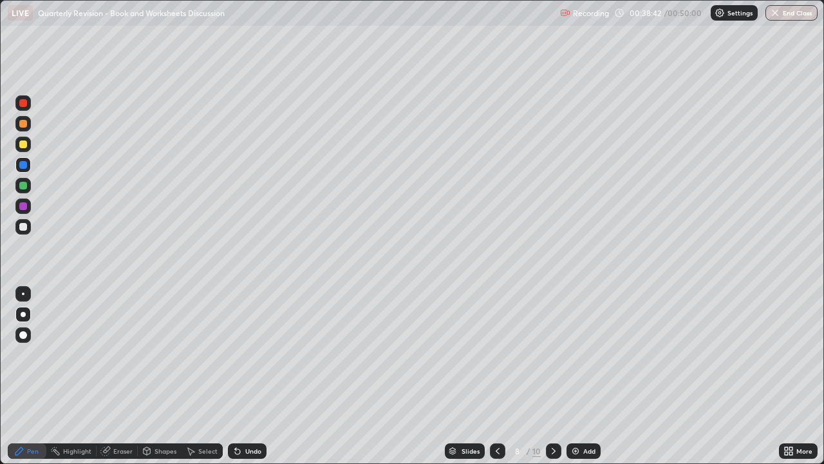
click at [22, 142] on div at bounding box center [23, 144] width 8 height 8
click at [26, 227] on div at bounding box center [23, 227] width 8 height 8
click at [23, 162] on div at bounding box center [23, 165] width 8 height 8
click at [23, 187] on div at bounding box center [23, 186] width 8 height 8
click at [23, 142] on div at bounding box center [23, 144] width 8 height 8
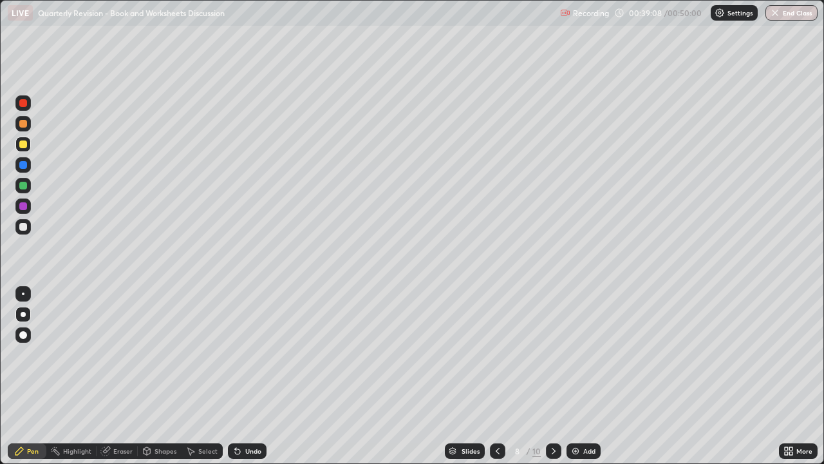
click at [22, 191] on div at bounding box center [22, 185] width 15 height 15
click at [21, 125] on div at bounding box center [23, 124] width 8 height 8
click at [23, 142] on div at bounding box center [23, 144] width 8 height 8
click at [22, 124] on div at bounding box center [23, 124] width 8 height 8
click at [240, 376] on icon at bounding box center [237, 451] width 10 height 10
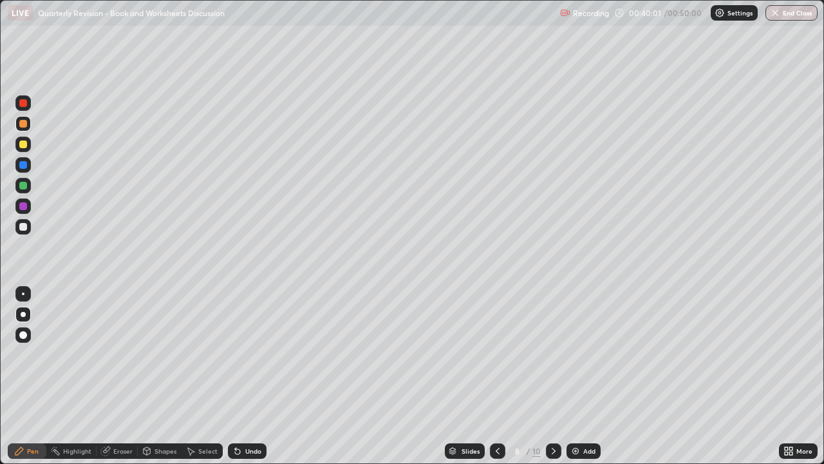
click at [247, 376] on div "Undo" at bounding box center [253, 450] width 16 height 6
click at [21, 164] on div at bounding box center [23, 165] width 8 height 8
click at [24, 183] on div at bounding box center [23, 186] width 8 height 8
click at [23, 122] on div at bounding box center [23, 124] width 8 height 8
click at [22, 166] on div at bounding box center [23, 165] width 8 height 8
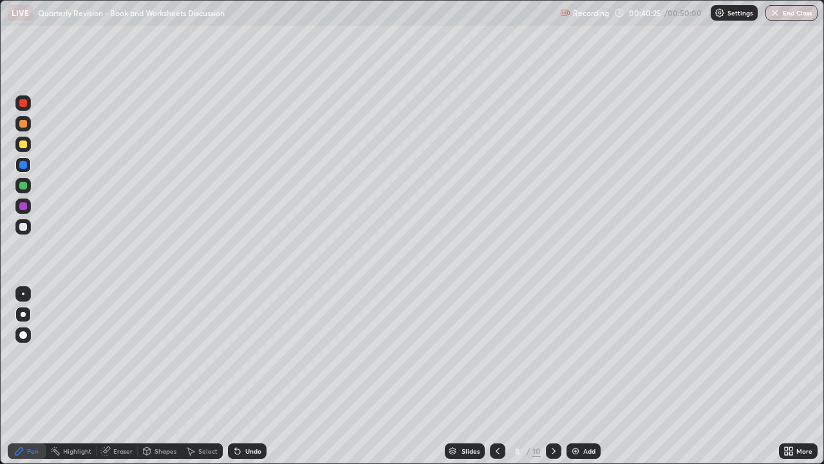
click at [18, 140] on div at bounding box center [22, 143] width 15 height 15
click at [23, 185] on div at bounding box center [23, 186] width 8 height 8
click at [24, 104] on div at bounding box center [23, 103] width 8 height 8
click at [21, 163] on div at bounding box center [23, 165] width 8 height 8
click at [21, 185] on div at bounding box center [23, 186] width 8 height 8
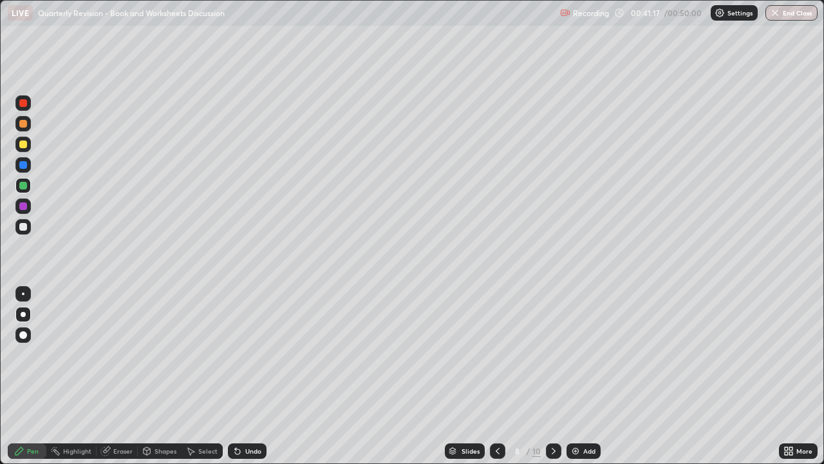
click at [21, 185] on div at bounding box center [23, 186] width 8 height 8
click at [22, 164] on div at bounding box center [23, 165] width 8 height 8
click at [26, 227] on div at bounding box center [23, 227] width 8 height 8
click at [26, 146] on div at bounding box center [23, 144] width 8 height 8
click at [502, 376] on div at bounding box center [497, 450] width 15 height 15
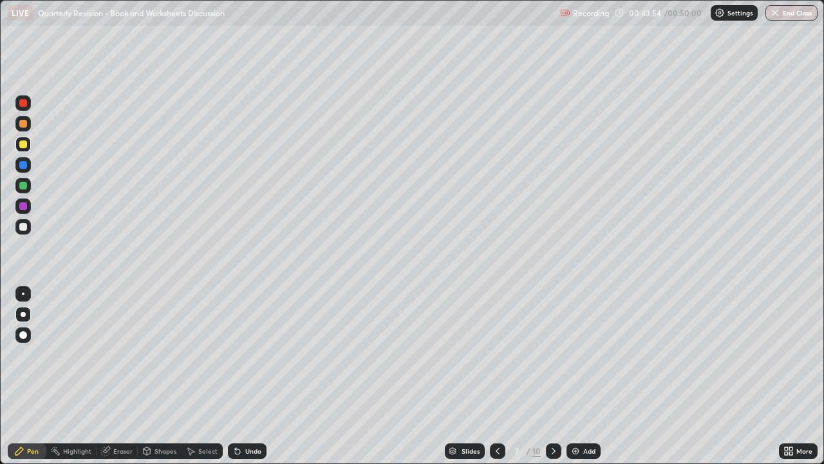
click at [497, 376] on icon at bounding box center [498, 451] width 10 height 10
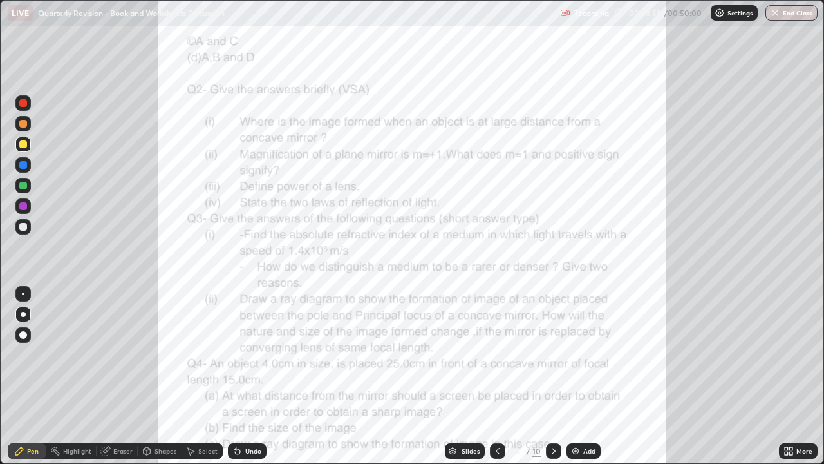
click at [808, 376] on div "More" at bounding box center [804, 450] width 16 height 6
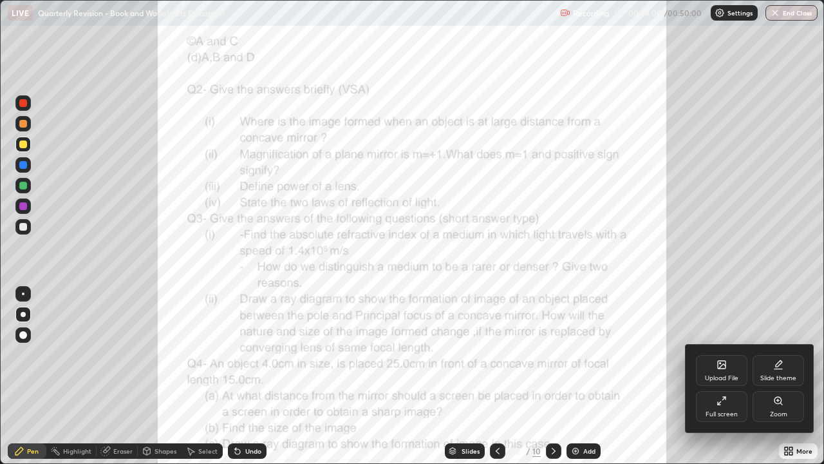
click at [782, 376] on div "Zoom" at bounding box center [778, 414] width 17 height 6
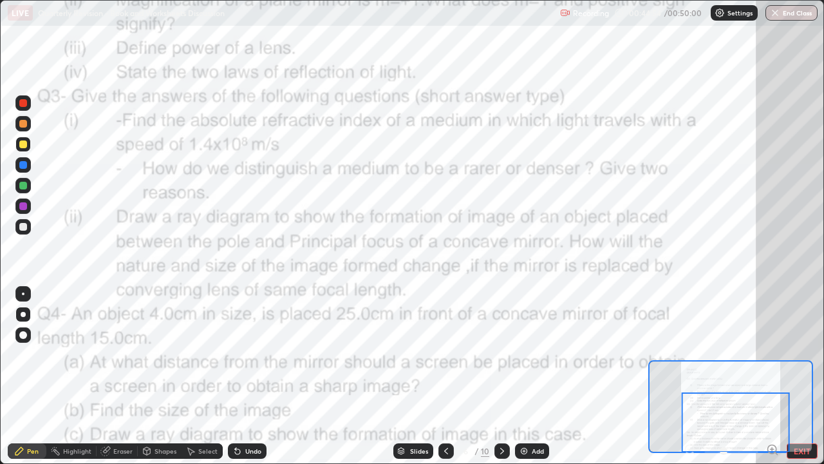
click at [17, 185] on div at bounding box center [22, 185] width 15 height 15
click at [502, 376] on div at bounding box center [501, 450] width 15 height 15
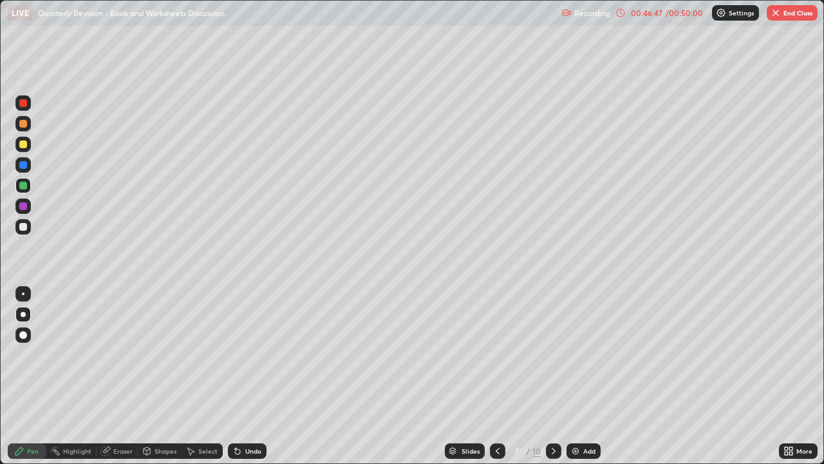
click at [551, 376] on icon at bounding box center [554, 451] width 10 height 10
click at [550, 376] on div at bounding box center [553, 450] width 15 height 15
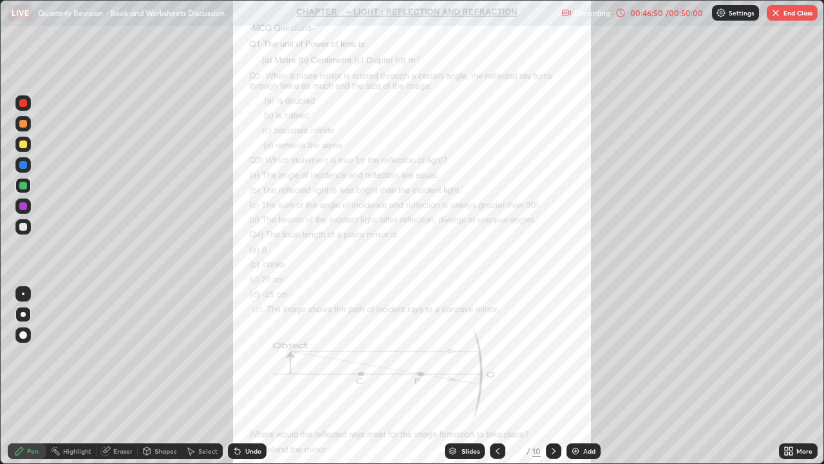
click at [498, 376] on icon at bounding box center [498, 450] width 4 height 6
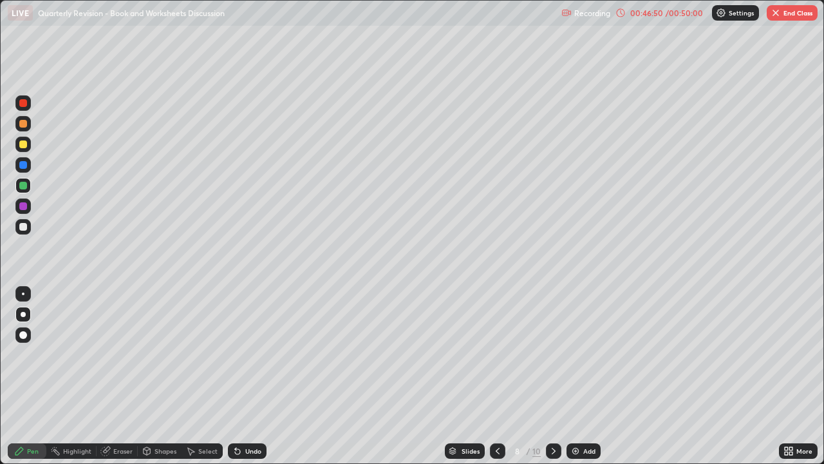
click at [590, 376] on div "Add" at bounding box center [589, 450] width 12 height 6
click at [19, 144] on div at bounding box center [23, 144] width 8 height 8
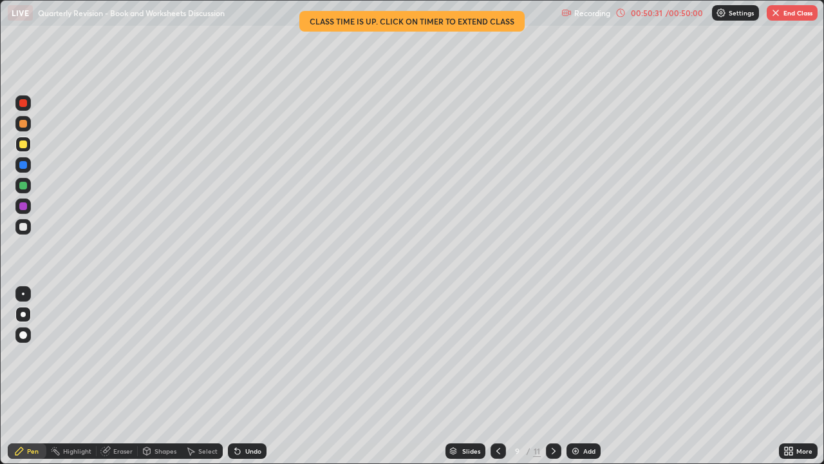
click at [24, 225] on div at bounding box center [23, 227] width 8 height 8
click at [28, 138] on div at bounding box center [22, 143] width 15 height 15
click at [801, 15] on button "End Class" at bounding box center [792, 12] width 51 height 15
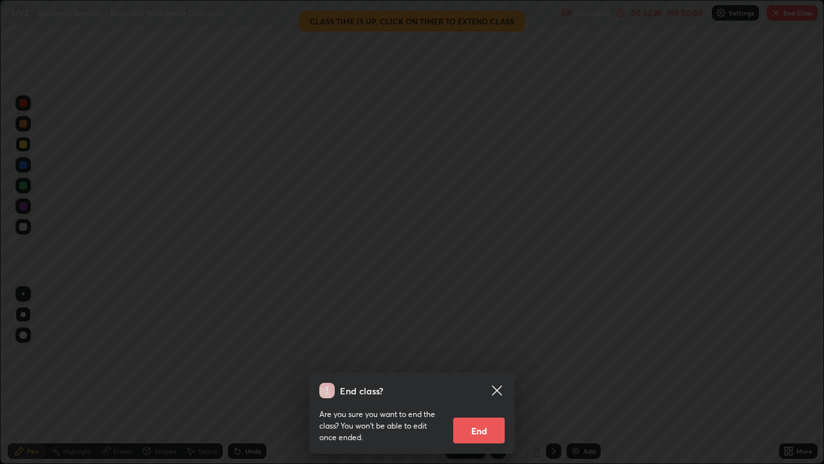
click at [499, 376] on button "End" at bounding box center [479, 430] width 52 height 26
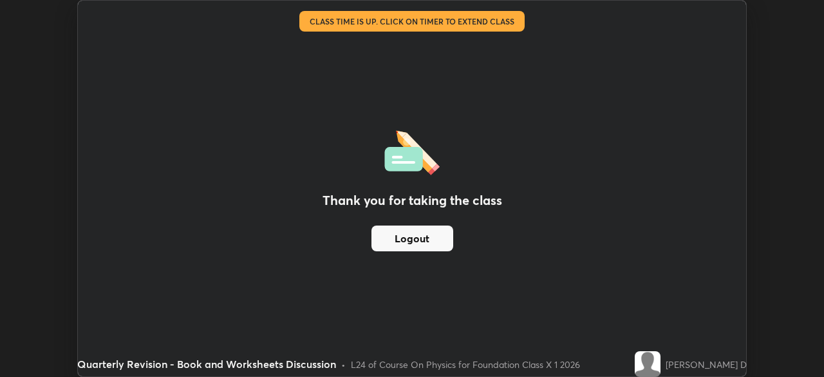
scroll to position [64007, 63559]
click at [634, 120] on div "Thank you for taking the class Logout" at bounding box center [412, 188] width 668 height 375
